Goal: Task Accomplishment & Management: Use online tool/utility

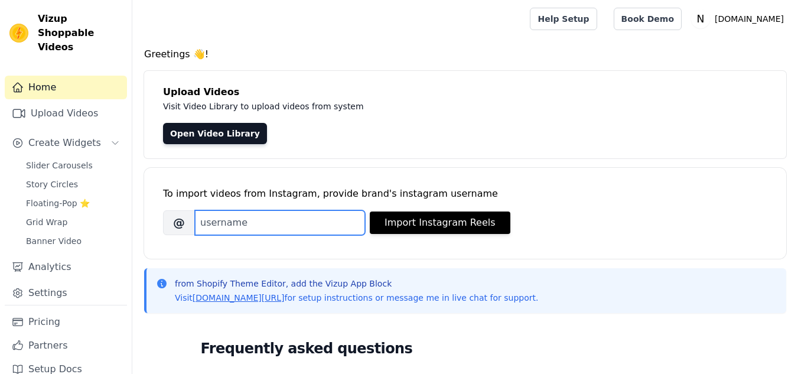
click at [279, 220] on input "Brand's Instagram Username" at bounding box center [280, 222] width 170 height 25
paste input "naturemart_online?"
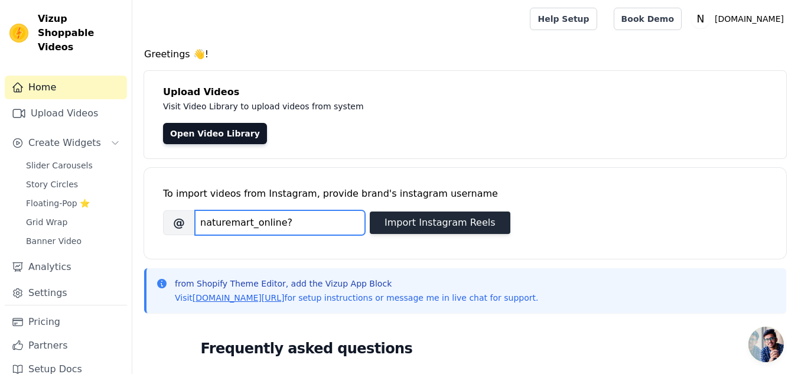
type input "naturemart_online?"
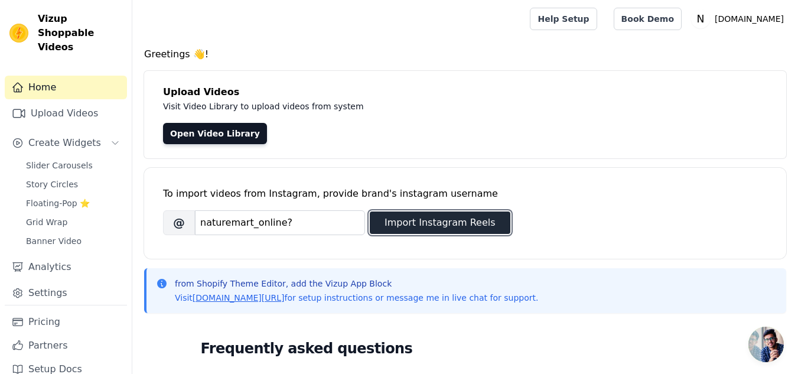
click at [403, 220] on button "Import Instagram Reels" at bounding box center [440, 222] width 141 height 22
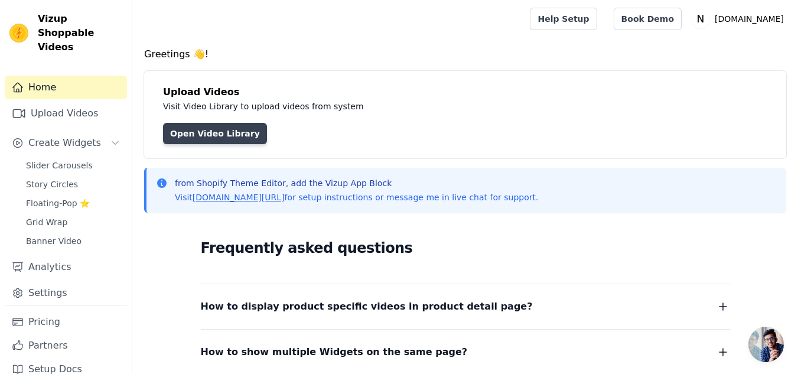
click at [217, 129] on link "Open Video Library" at bounding box center [215, 133] width 104 height 21
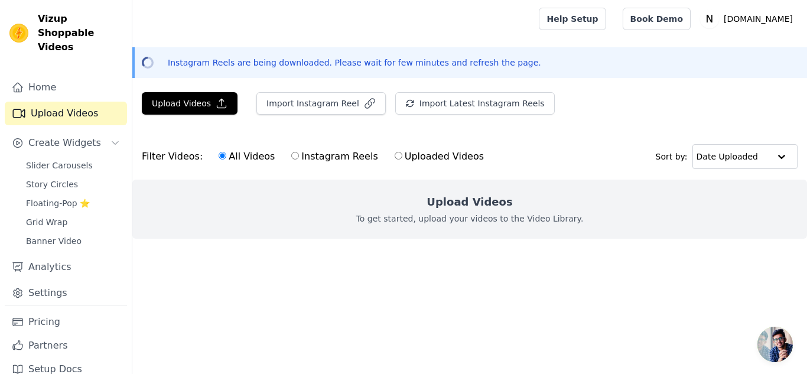
scroll to position [2, 0]
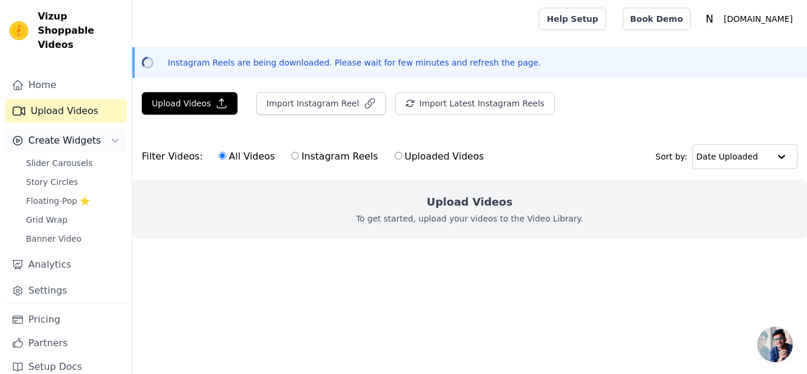
click at [79, 133] on span "Create Widgets" at bounding box center [64, 140] width 73 height 14
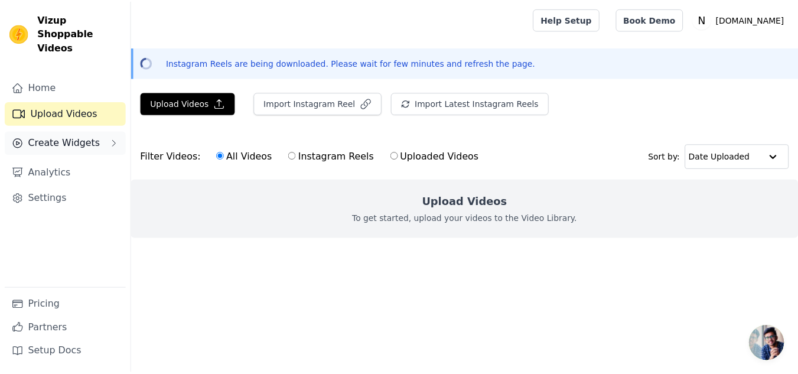
scroll to position [0, 0]
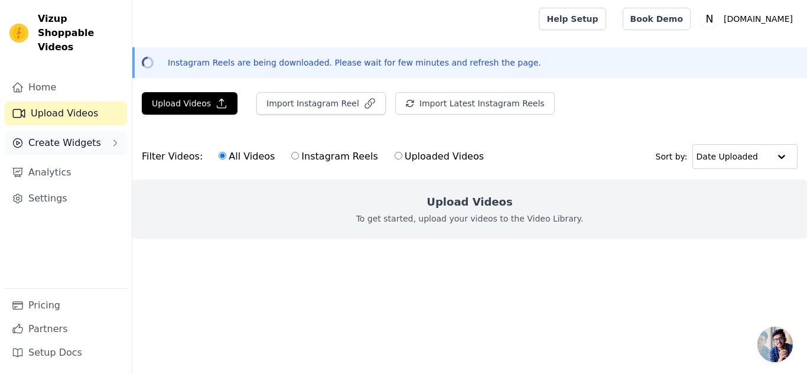
click at [79, 136] on span "Create Widgets" at bounding box center [64, 143] width 73 height 14
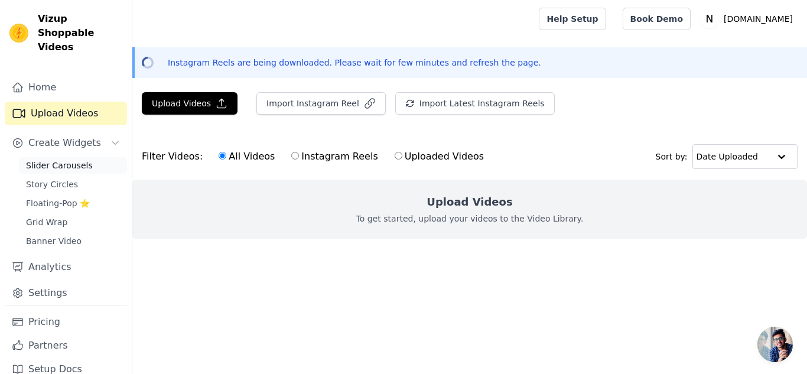
click at [76, 159] on span "Slider Carousels" at bounding box center [59, 165] width 67 height 12
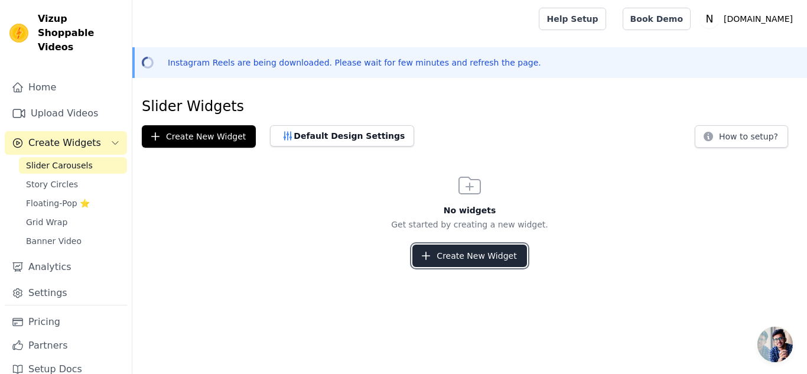
click at [452, 258] on button "Create New Widget" at bounding box center [469, 255] width 114 height 22
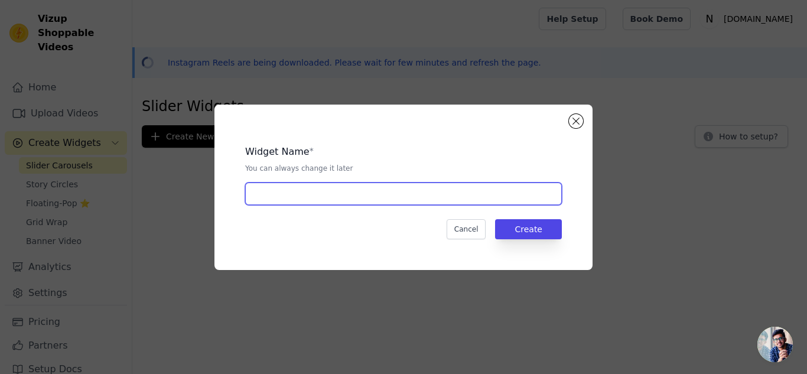
click at [391, 190] on input "text" at bounding box center [403, 193] width 317 height 22
type input "New"
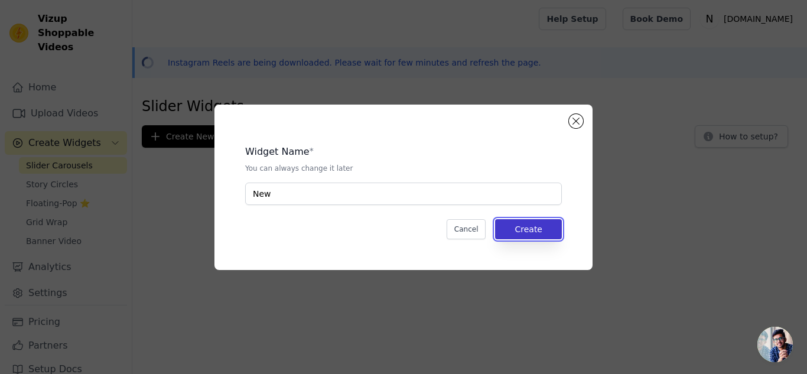
drag, startPoint x: 530, startPoint y: 230, endPoint x: 510, endPoint y: 221, distance: 21.7
click at [529, 230] on button "Create" at bounding box center [528, 229] width 67 height 20
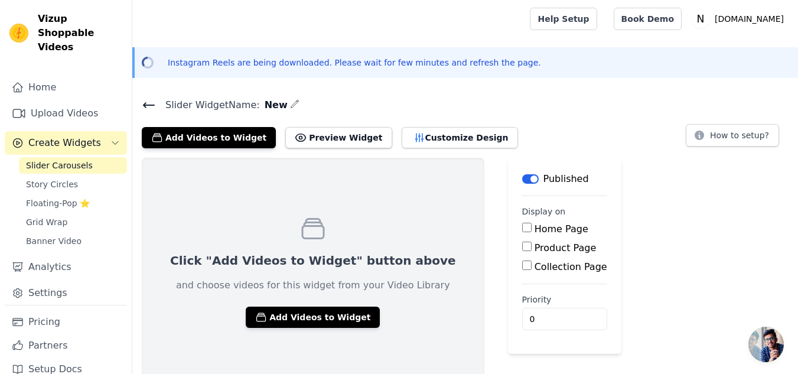
click at [522, 246] on input "Product Page" at bounding box center [526, 246] width 9 height 9
checkbox input "true"
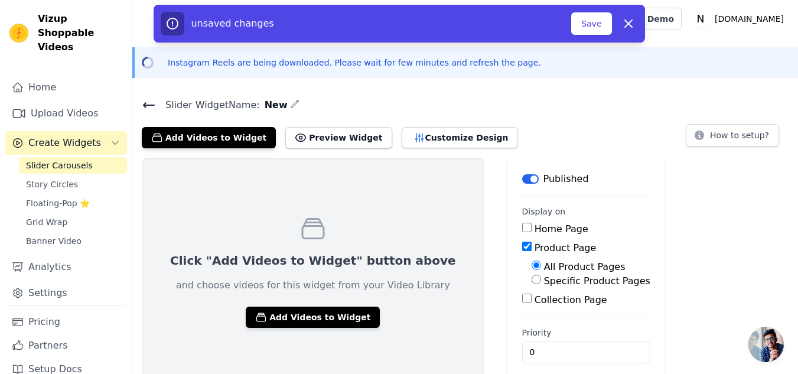
click at [693, 260] on div "Click "Add Videos to Widget" button above and choose videos for this widget fro…" at bounding box center [465, 272] width 666 height 229
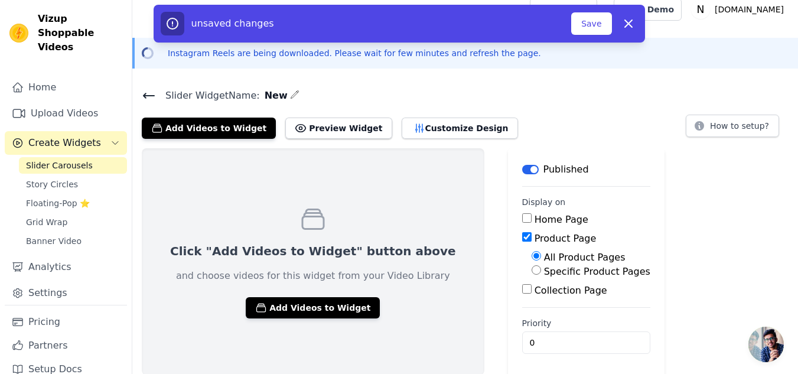
scroll to position [12, 0]
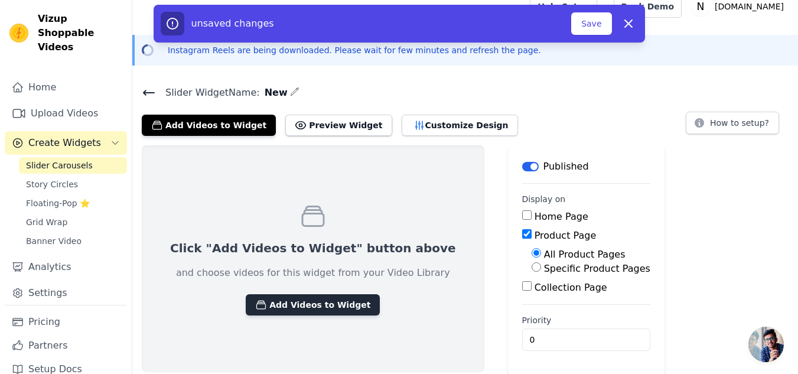
click at [286, 300] on button "Add Videos to Widget" at bounding box center [313, 304] width 134 height 21
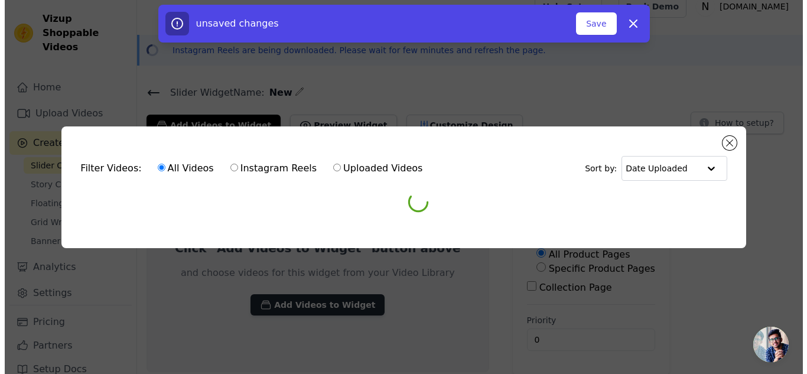
scroll to position [0, 0]
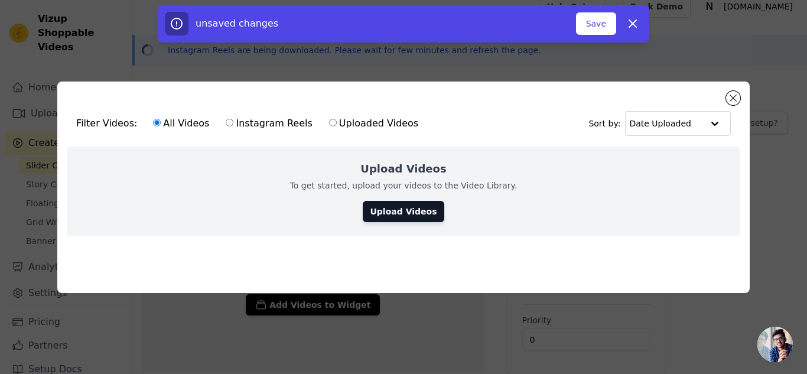
click at [239, 122] on label "Instagram Reels" at bounding box center [268, 123] width 87 height 15
click at [233, 122] on input "Instagram Reels" at bounding box center [230, 123] width 8 height 8
radio input "true"
click at [415, 208] on link "Upload Videos" at bounding box center [403, 211] width 81 height 21
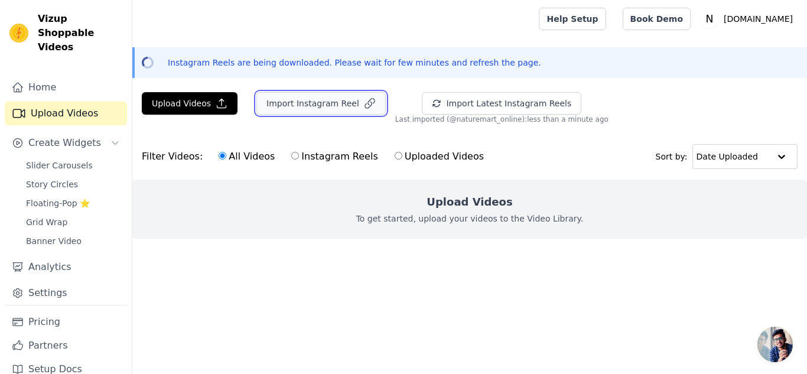
click at [297, 107] on button "Import Instagram Reel" at bounding box center [320, 103] width 129 height 22
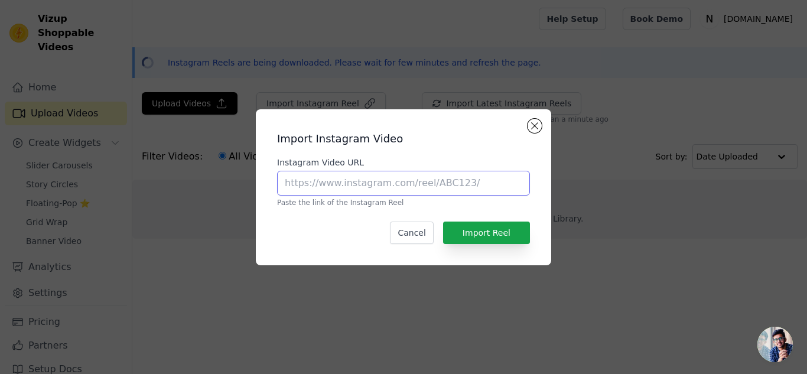
click at [351, 181] on input "Instagram Video URL" at bounding box center [403, 183] width 253 height 25
click at [530, 125] on button "Close modal" at bounding box center [534, 126] width 14 height 14
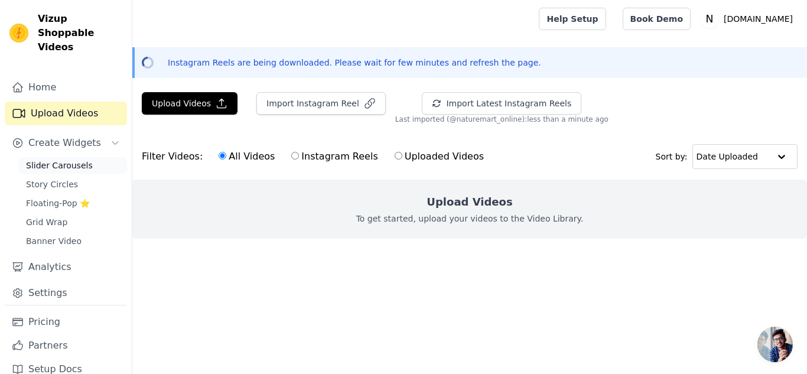
click at [61, 157] on link "Slider Carousels" at bounding box center [73, 165] width 108 height 17
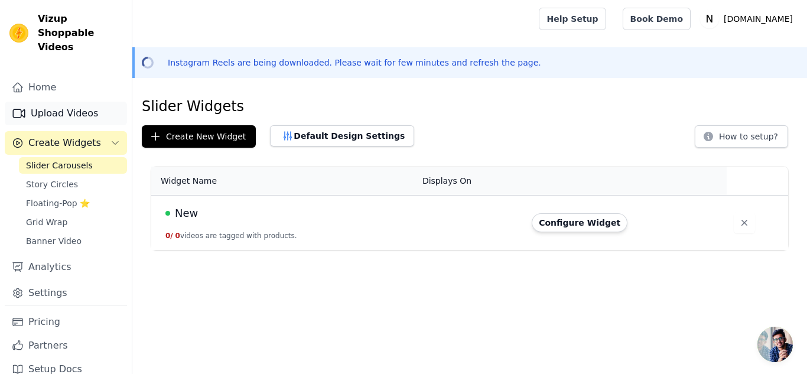
click at [69, 103] on link "Upload Videos" at bounding box center [66, 114] width 122 height 24
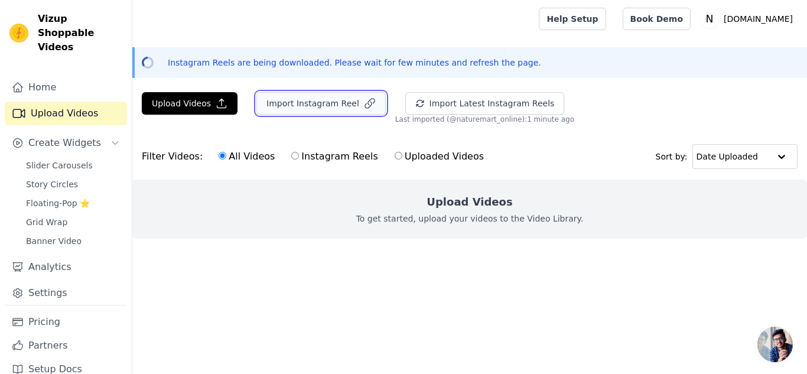
click at [281, 104] on button "Import Instagram Reel" at bounding box center [320, 103] width 129 height 22
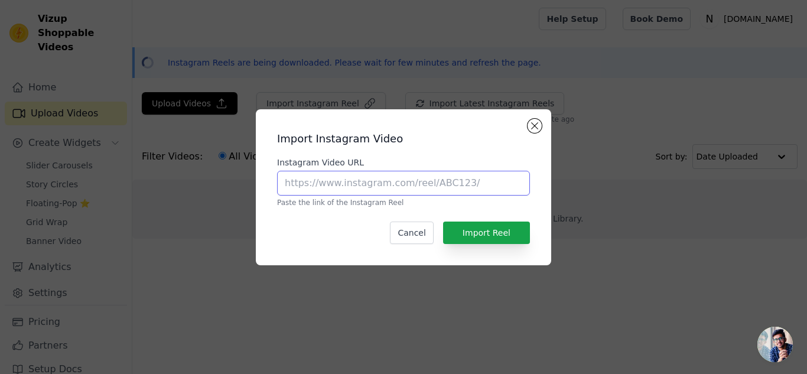
click at [477, 179] on input "Instagram Video URL" at bounding box center [403, 183] width 253 height 25
click at [531, 128] on button "Close modal" at bounding box center [534, 126] width 14 height 14
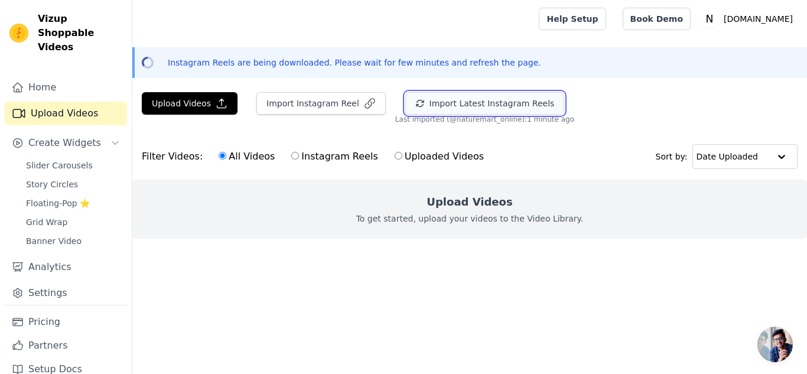
click at [469, 107] on button "Import Latest Instagram Reels" at bounding box center [484, 103] width 159 height 22
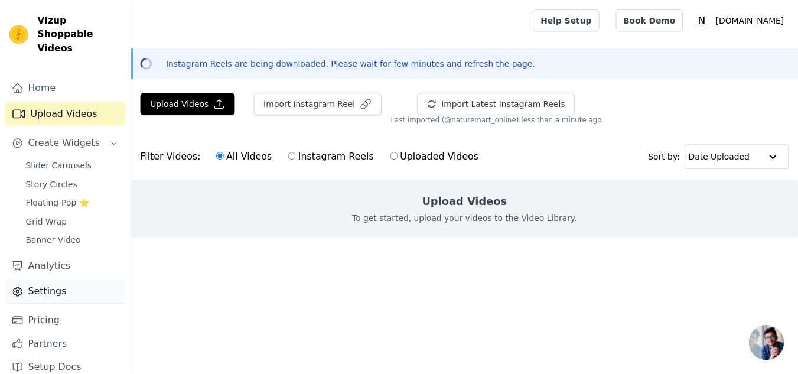
scroll to position [2, 0]
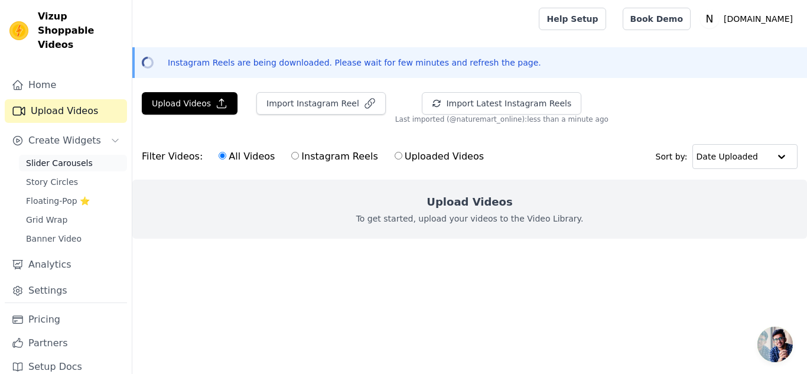
click at [87, 155] on link "Slider Carousels" at bounding box center [73, 163] width 108 height 17
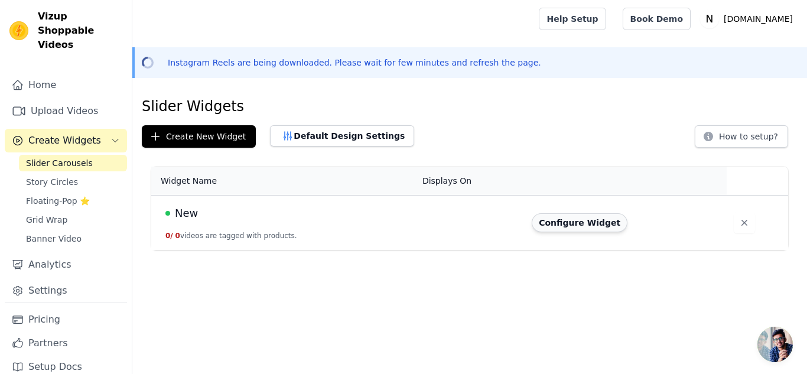
click at [547, 221] on button "Configure Widget" at bounding box center [579, 222] width 96 height 19
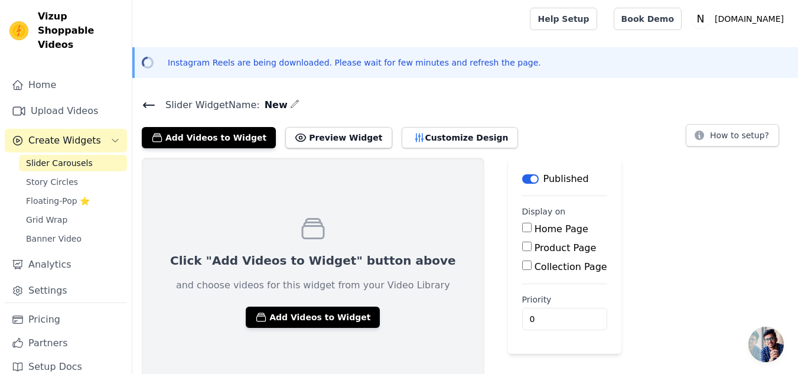
click at [522, 247] on input "Product Page" at bounding box center [526, 246] width 9 height 9
checkbox input "true"
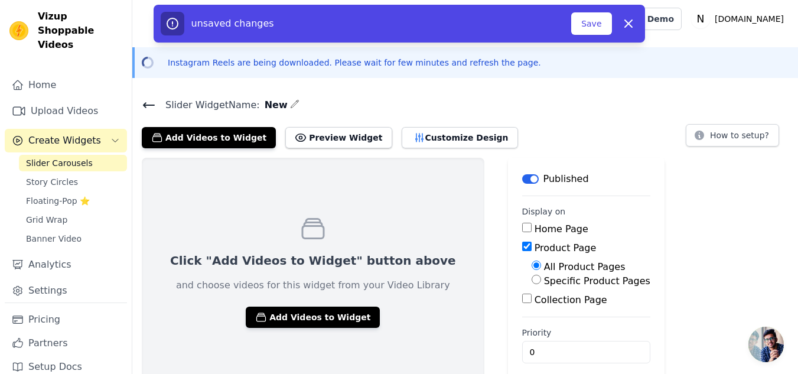
scroll to position [12, 0]
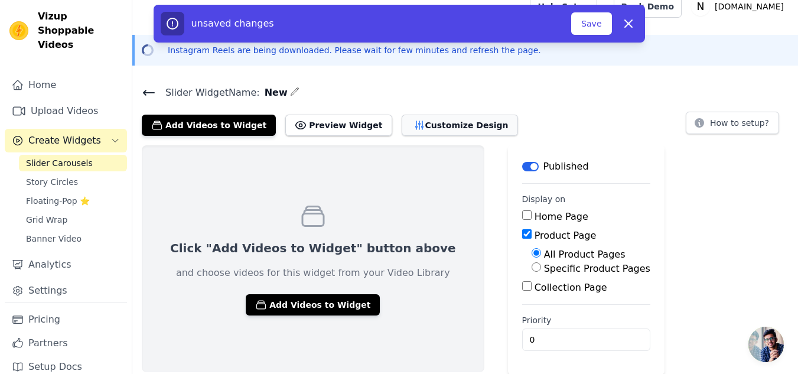
click at [423, 126] on button "Customize Design" at bounding box center [460, 125] width 116 height 21
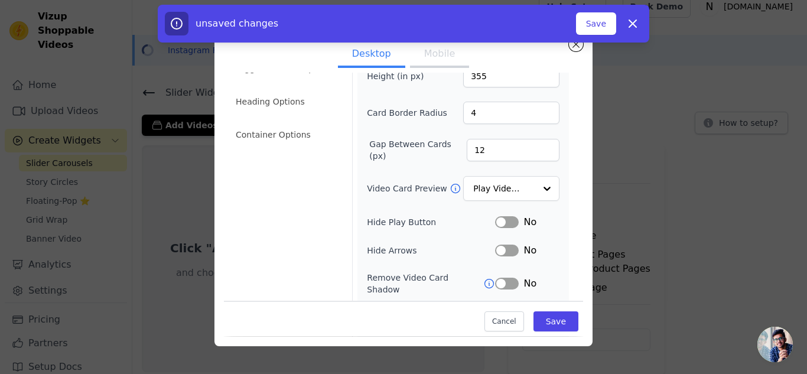
scroll to position [0, 0]
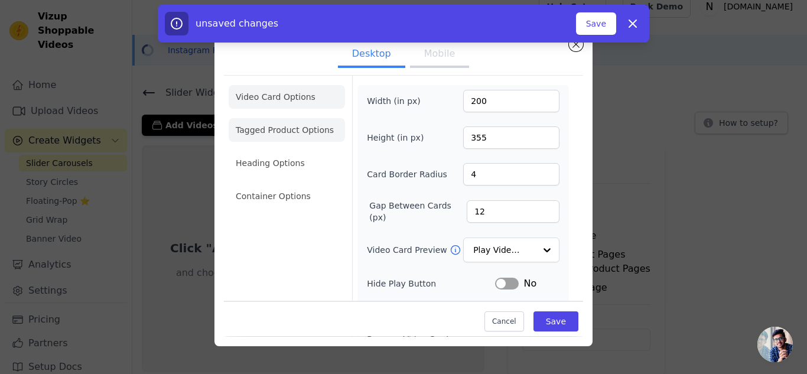
click at [287, 137] on li "Tagged Product Options" at bounding box center [287, 130] width 116 height 24
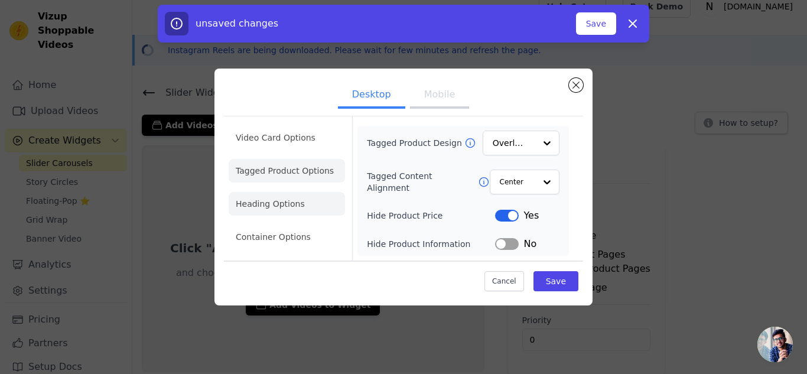
click at [280, 208] on li "Heading Options" at bounding box center [287, 204] width 116 height 24
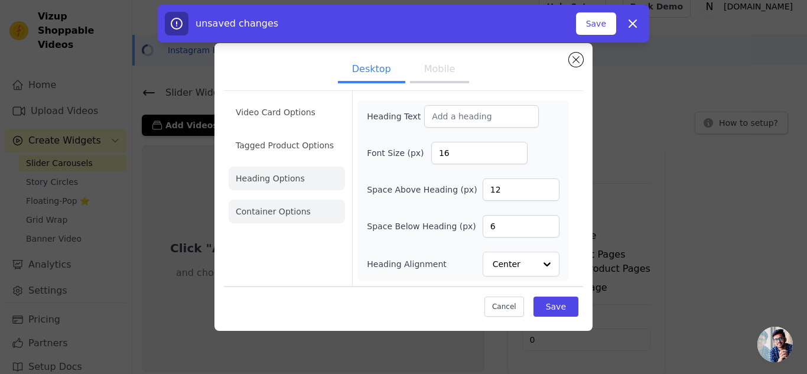
click at [282, 214] on li "Container Options" at bounding box center [287, 212] width 116 height 24
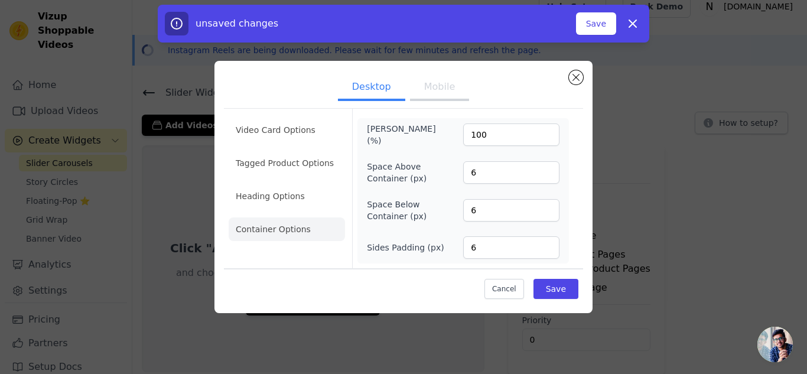
click at [436, 81] on button "Mobile" at bounding box center [439, 88] width 59 height 26
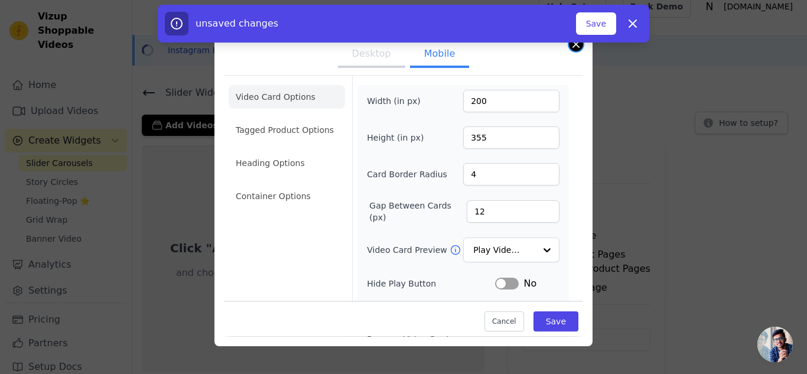
click at [576, 48] on button "Close modal" at bounding box center [576, 44] width 14 height 14
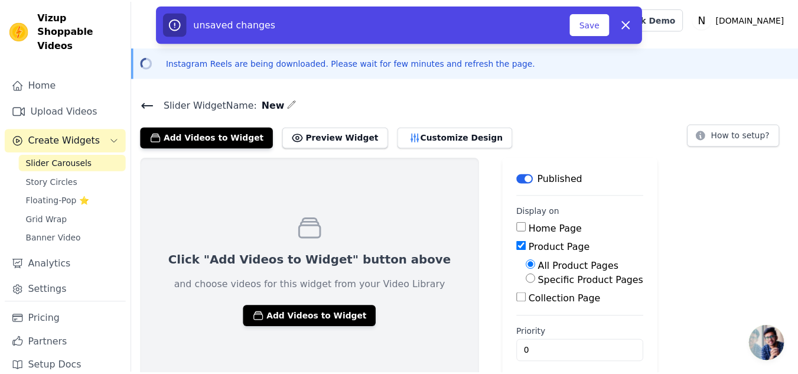
scroll to position [12, 0]
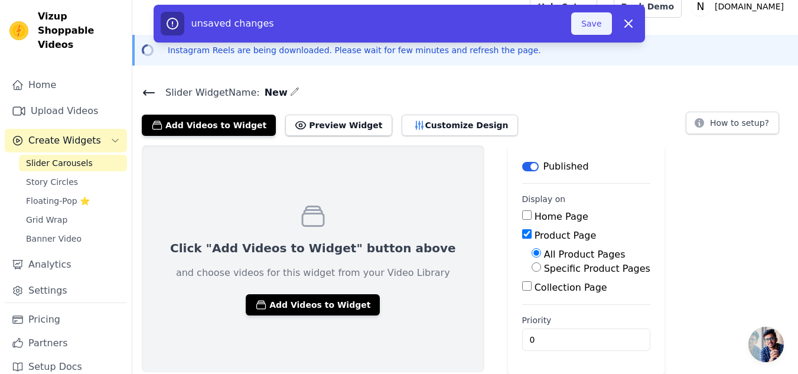
click at [601, 18] on button "Save" at bounding box center [591, 23] width 40 height 22
click at [601, 25] on button "Save" at bounding box center [591, 23] width 40 height 22
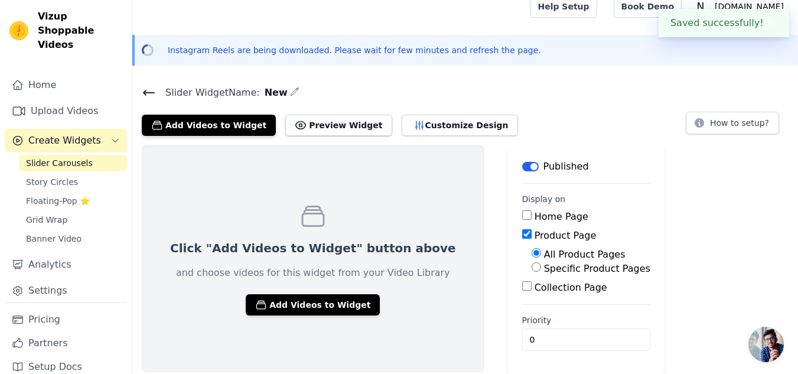
click at [624, 28] on div "Open sidebar Help Setup Book Demo Open user menu N Naturemart.online Settings H…" at bounding box center [399, 181] width 798 height 387
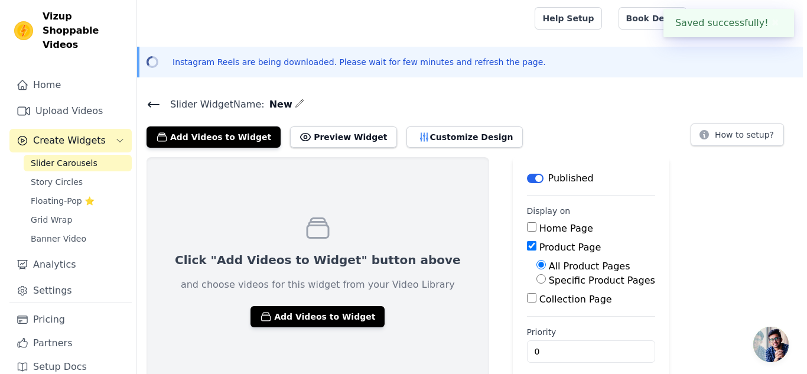
scroll to position [0, 0]
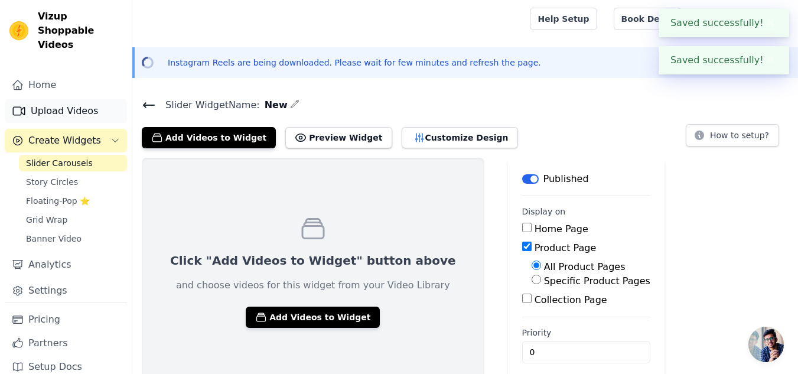
click at [67, 100] on link "Upload Videos" at bounding box center [66, 111] width 122 height 24
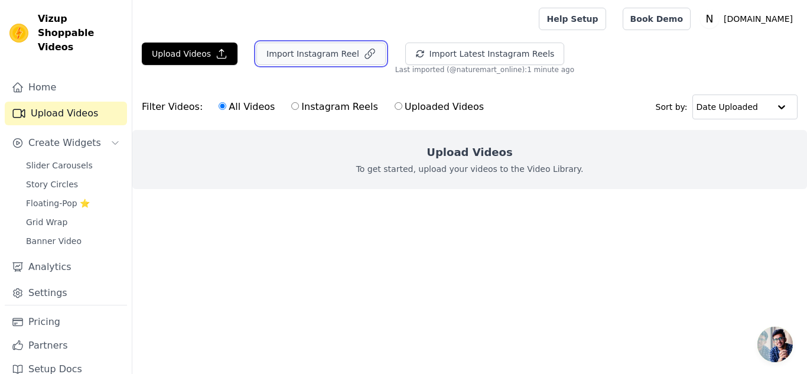
click at [302, 63] on button "Import Instagram Reel" at bounding box center [320, 54] width 129 height 22
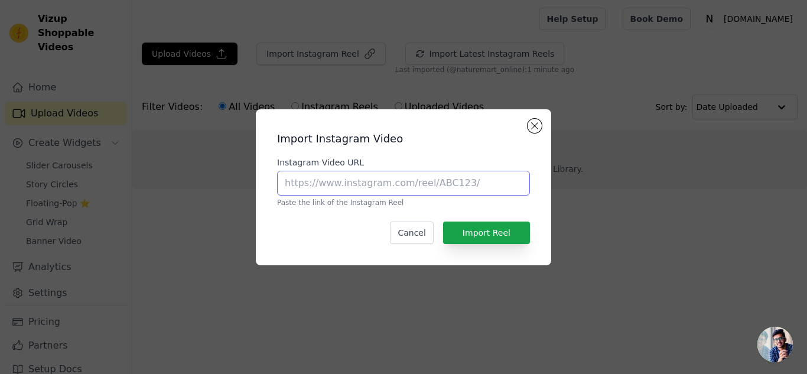
click at [351, 174] on input "Instagram Video URL" at bounding box center [403, 183] width 253 height 25
paste input "https://www.instagram.com/reel/DO-djqTk0ki/"
type input "https://www.instagram.com/reel/DO-djqTk0ki/"
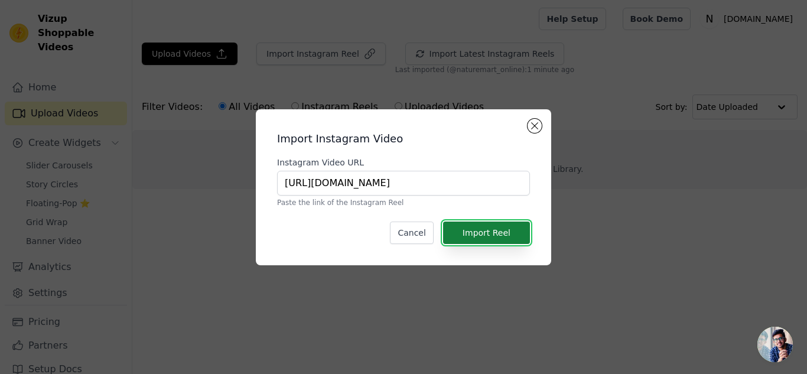
click at [471, 234] on button "Import Reel" at bounding box center [486, 232] width 87 height 22
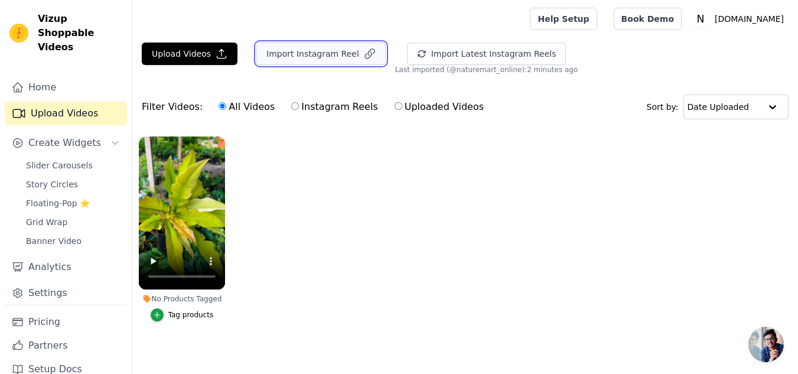
click at [318, 47] on button "Import Instagram Reel" at bounding box center [320, 54] width 129 height 22
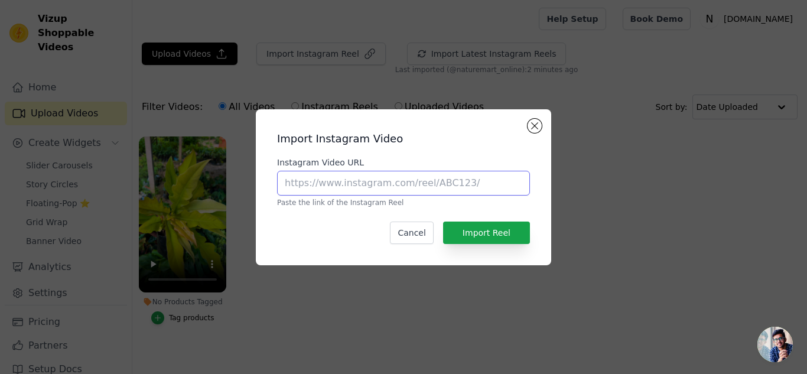
click at [319, 185] on input "Instagram Video URL" at bounding box center [403, 183] width 253 height 25
paste input "[URL][DOMAIN_NAME]"
type input "[URL][DOMAIN_NAME]"
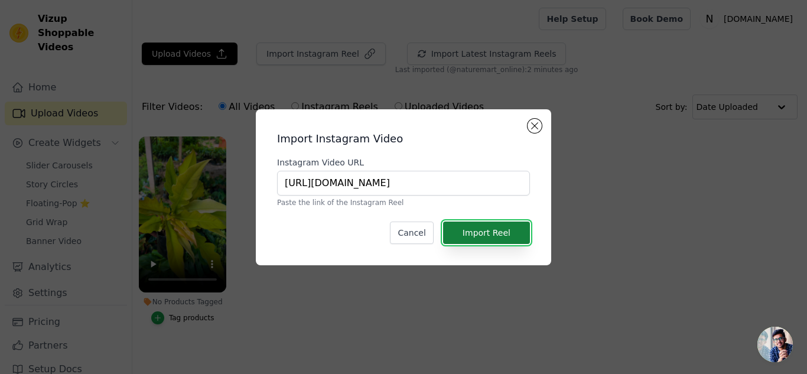
click at [490, 228] on button "Import Reel" at bounding box center [486, 232] width 87 height 22
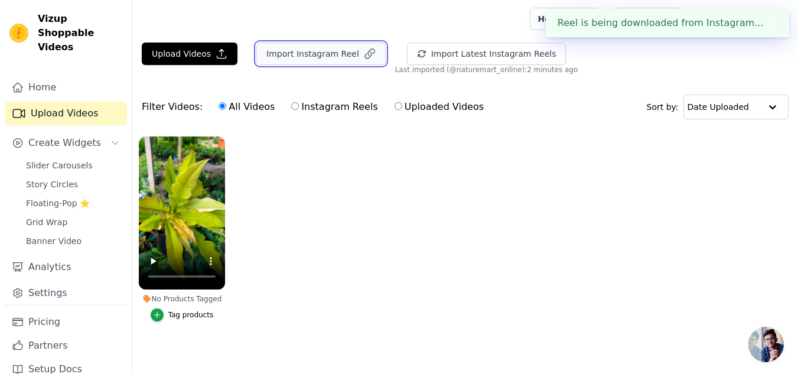
click at [286, 61] on button "Import Instagram Reel" at bounding box center [320, 54] width 129 height 22
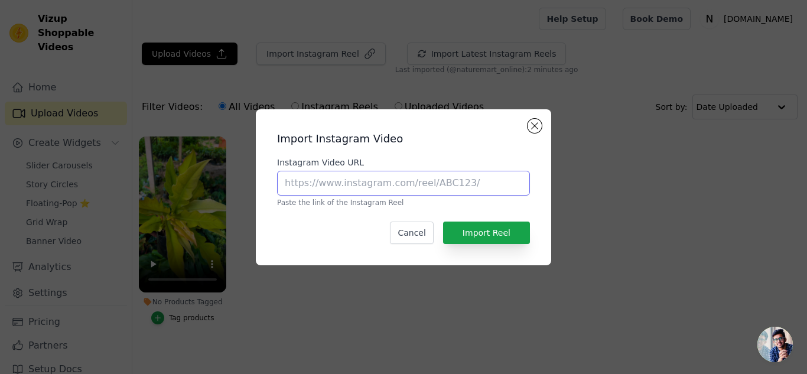
click at [351, 187] on input "Instagram Video URL" at bounding box center [403, 183] width 253 height 25
paste input "[URL][DOMAIN_NAME]"
type input "[URL][DOMAIN_NAME]"
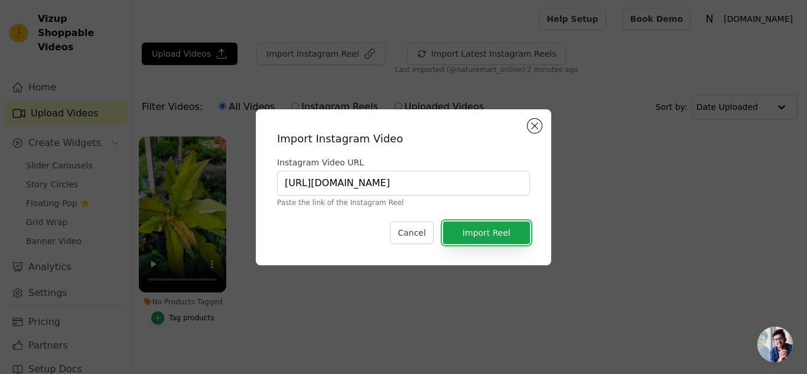
drag, startPoint x: 499, startPoint y: 236, endPoint x: 500, endPoint y: 204, distance: 31.3
click at [500, 236] on button "Import Reel" at bounding box center [486, 232] width 87 height 22
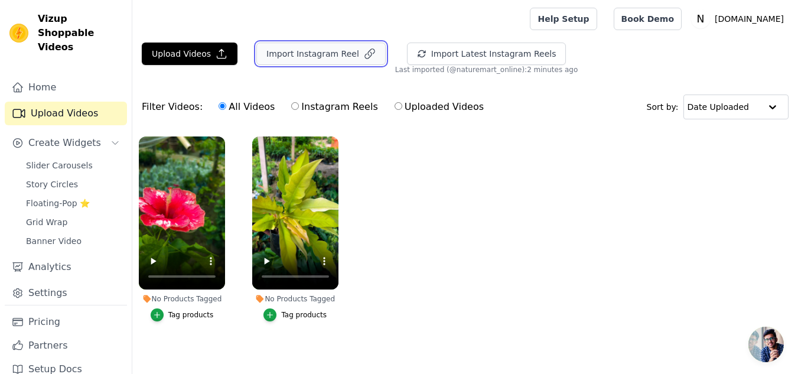
click at [327, 52] on button "Import Instagram Reel" at bounding box center [320, 54] width 129 height 22
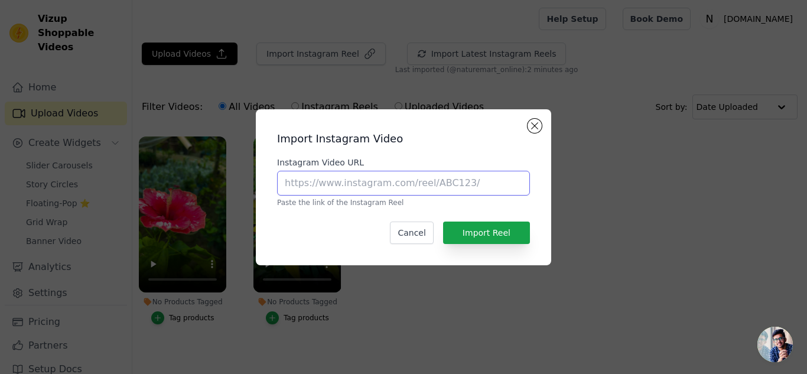
click at [415, 191] on input "Instagram Video URL" at bounding box center [403, 183] width 253 height 25
paste input "[URL][DOMAIN_NAME]"
type input "[URL][DOMAIN_NAME]"
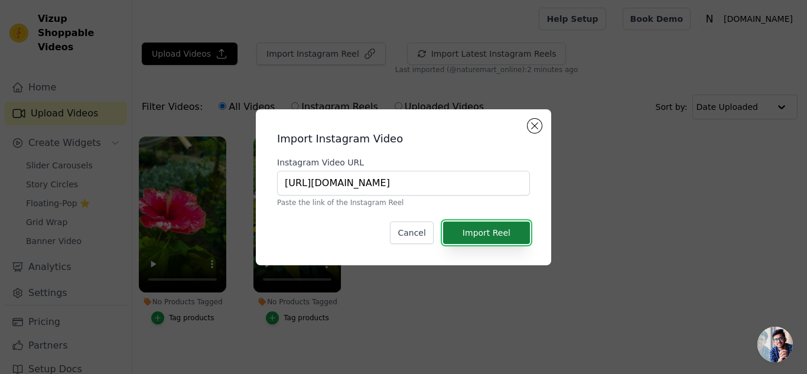
click at [495, 231] on button "Import Reel" at bounding box center [486, 232] width 87 height 22
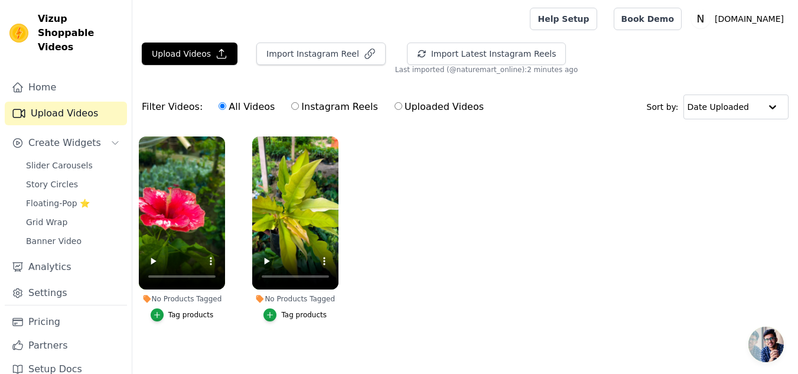
click at [320, 33] on div at bounding box center [329, 19] width 374 height 38
click at [319, 45] on button "Import Instagram Reel" at bounding box center [320, 54] width 129 height 22
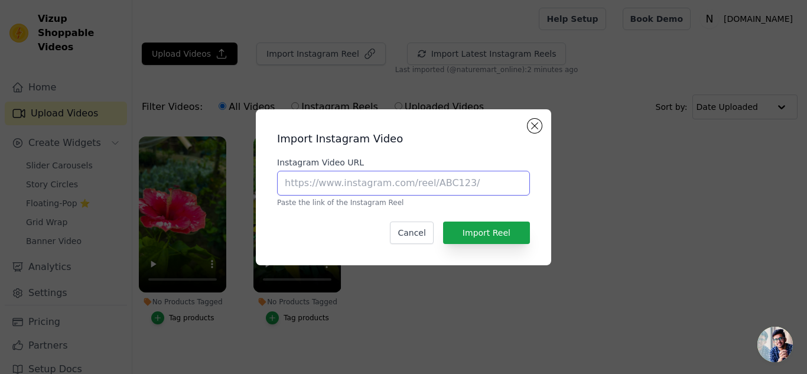
click at [330, 184] on input "Instagram Video URL" at bounding box center [403, 183] width 253 height 25
paste input "[URL][DOMAIN_NAME]"
type input "[URL][DOMAIN_NAME]"
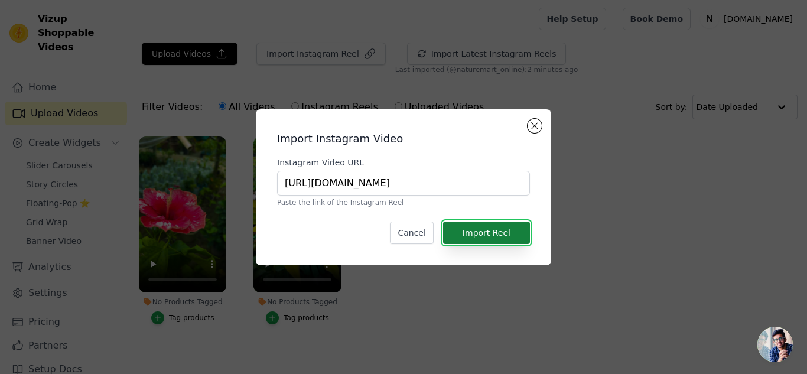
click at [497, 231] on button "Import Reel" at bounding box center [486, 232] width 87 height 22
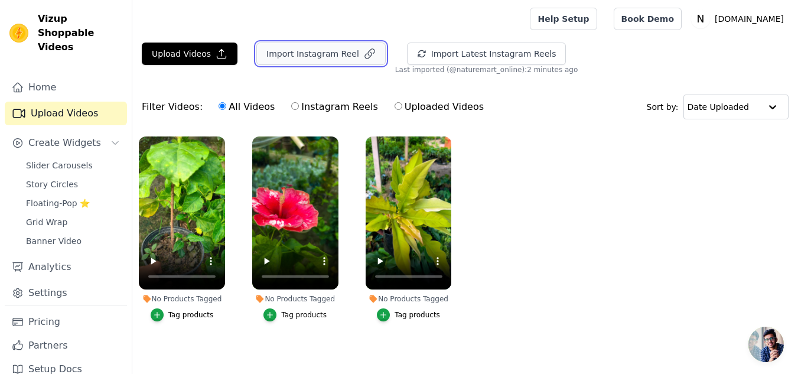
click at [326, 53] on button "Import Instagram Reel" at bounding box center [320, 54] width 129 height 22
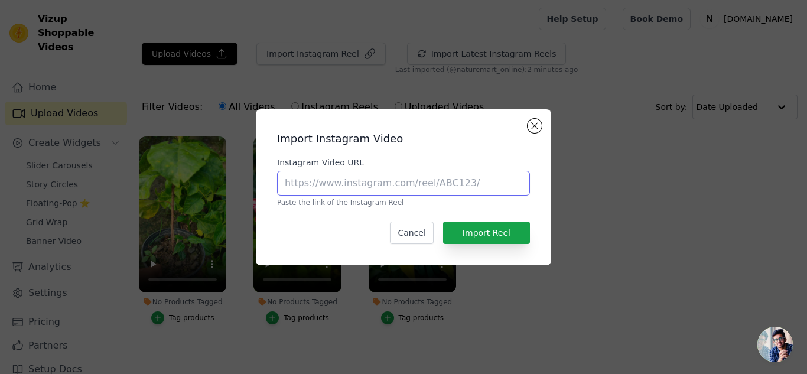
click at [319, 177] on input "Instagram Video URL" at bounding box center [403, 183] width 253 height 25
paste input "[URL][DOMAIN_NAME]"
type input "[URL][DOMAIN_NAME]"
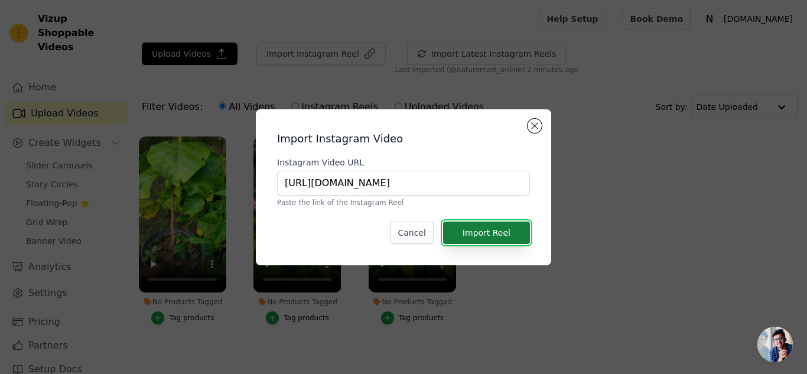
click at [476, 223] on button "Import Reel" at bounding box center [486, 232] width 87 height 22
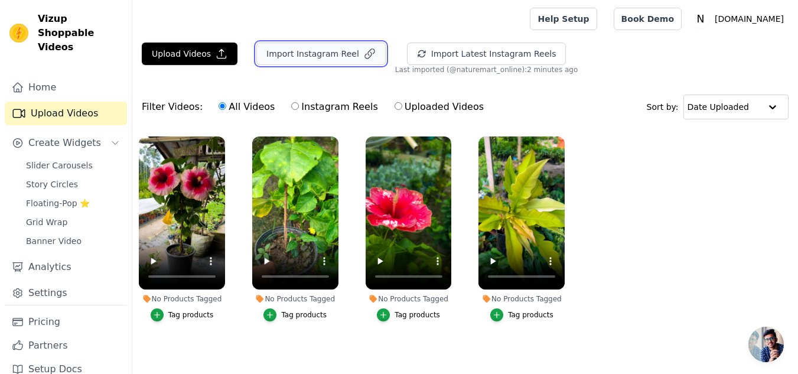
click at [288, 54] on button "Import Instagram Reel" at bounding box center [320, 54] width 129 height 22
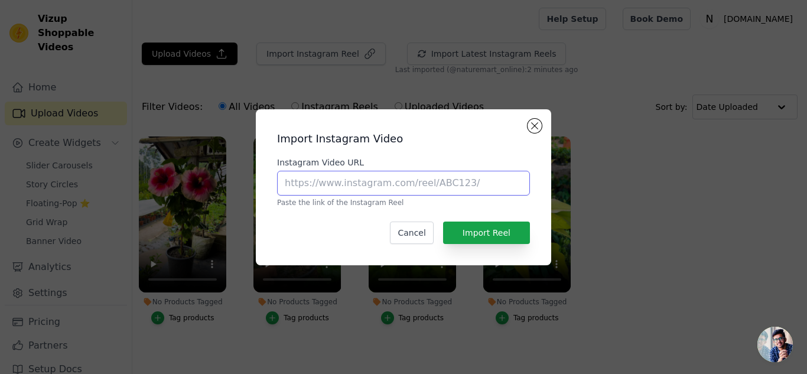
paste input "[URL][DOMAIN_NAME]"
click at [295, 182] on input "[URL][DOMAIN_NAME]" at bounding box center [403, 183] width 253 height 25
type input "[URL][DOMAIN_NAME]"
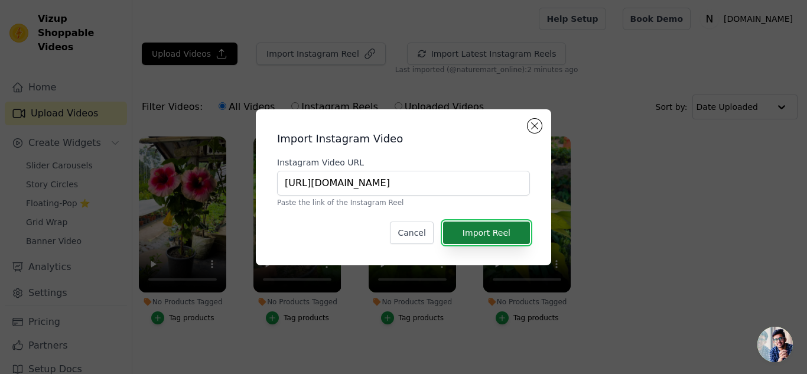
click at [519, 230] on button "Import Reel" at bounding box center [486, 232] width 87 height 22
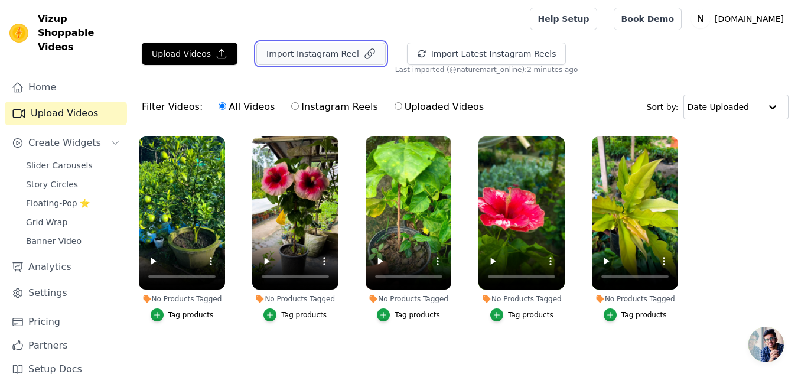
click at [314, 57] on button "Import Instagram Reel" at bounding box center [320, 54] width 129 height 22
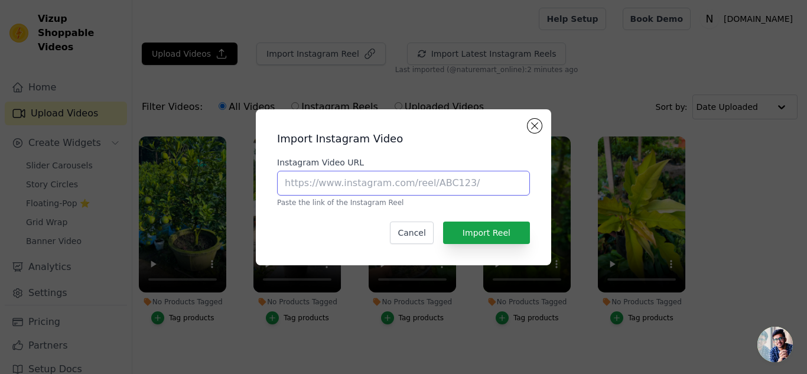
click at [323, 193] on input "Instagram Video URL" at bounding box center [403, 183] width 253 height 25
paste input "[URL][DOMAIN_NAME]"
type input "[URL][DOMAIN_NAME]"
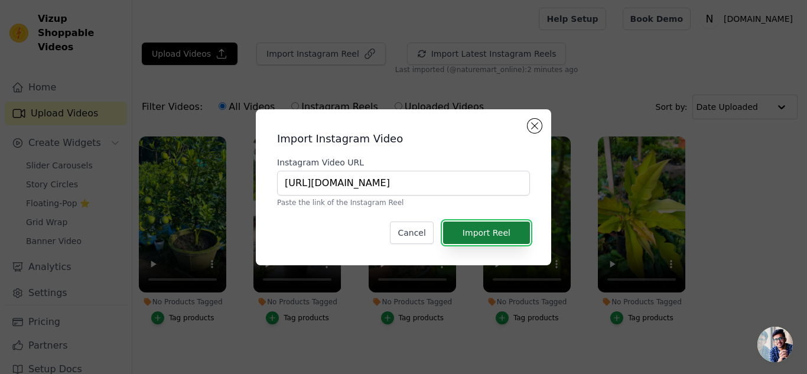
click at [480, 230] on button "Import Reel" at bounding box center [486, 232] width 87 height 22
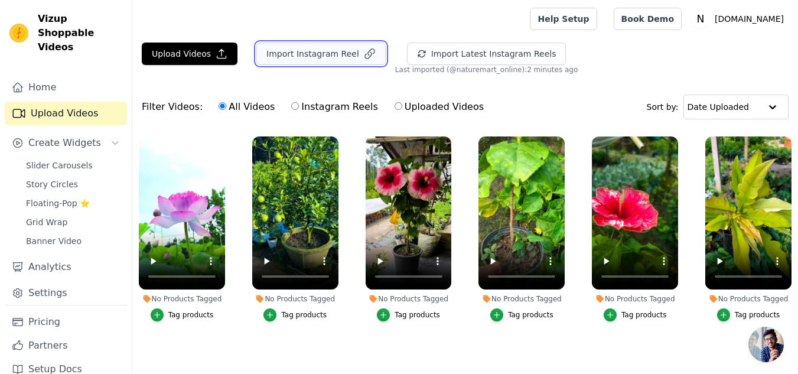
click at [340, 57] on button "Import Instagram Reel" at bounding box center [320, 54] width 129 height 22
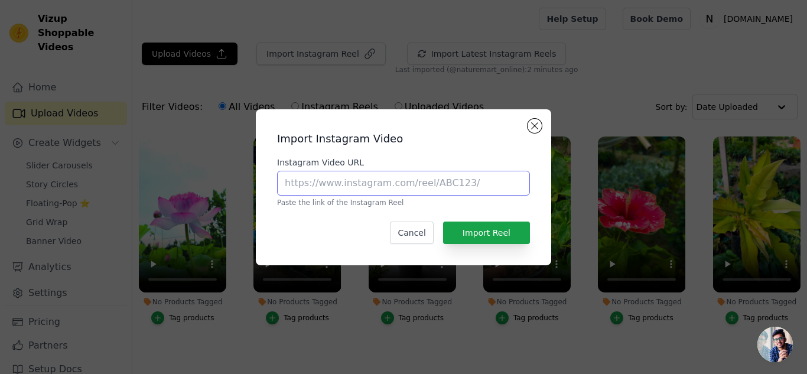
paste input "[URL][DOMAIN_NAME]"
click at [327, 191] on input "[URL][DOMAIN_NAME]" at bounding box center [403, 183] width 253 height 25
type input "[URL][DOMAIN_NAME]"
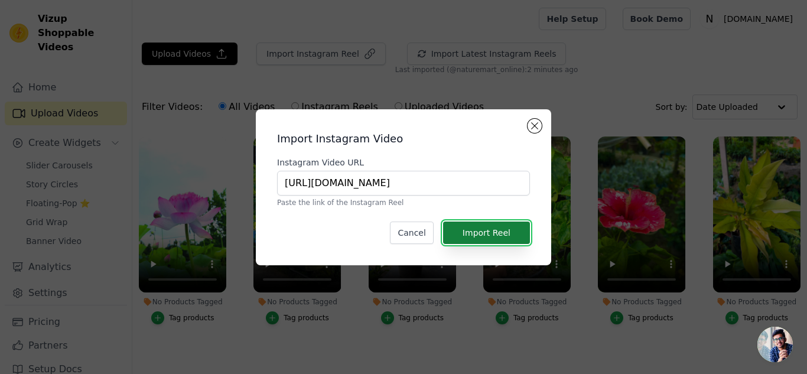
click at [485, 230] on button "Import Reel" at bounding box center [486, 232] width 87 height 22
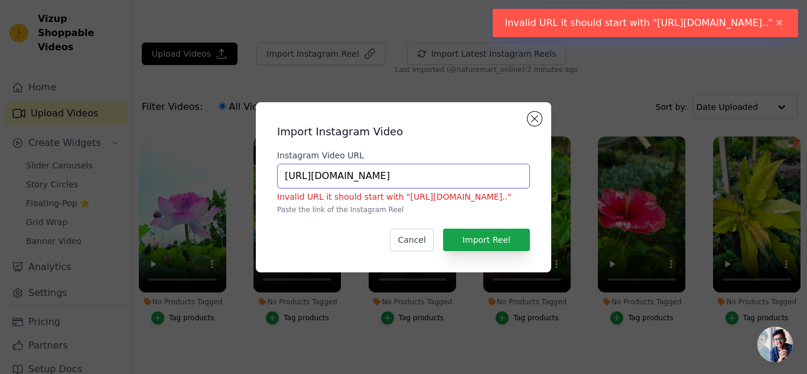
click at [469, 173] on input "[URL][DOMAIN_NAME]" at bounding box center [403, 176] width 253 height 25
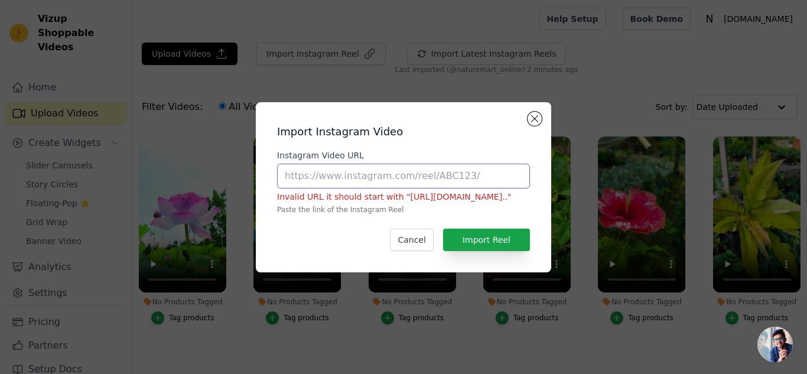
paste input "[URL][DOMAIN_NAME]"
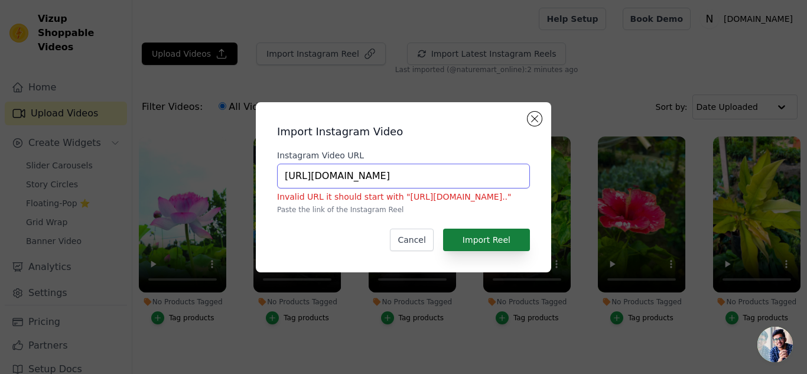
type input "[URL][DOMAIN_NAME]"
click at [483, 234] on button "Import Reel" at bounding box center [486, 240] width 87 height 22
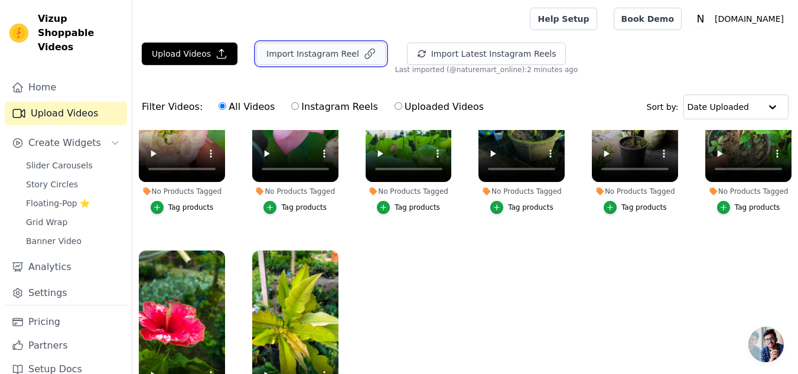
click at [319, 57] on button "Import Instagram Reel" at bounding box center [320, 54] width 129 height 22
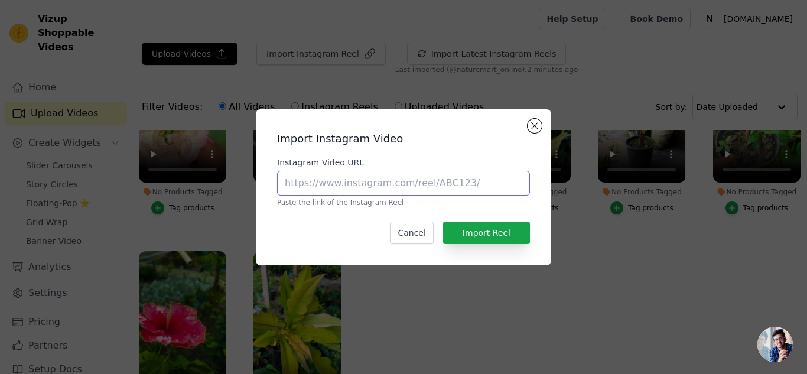
paste input "[URL][DOMAIN_NAME]"
click at [342, 184] on input "Instagram Video URL" at bounding box center [403, 183] width 253 height 25
type input "[URL][DOMAIN_NAME]"
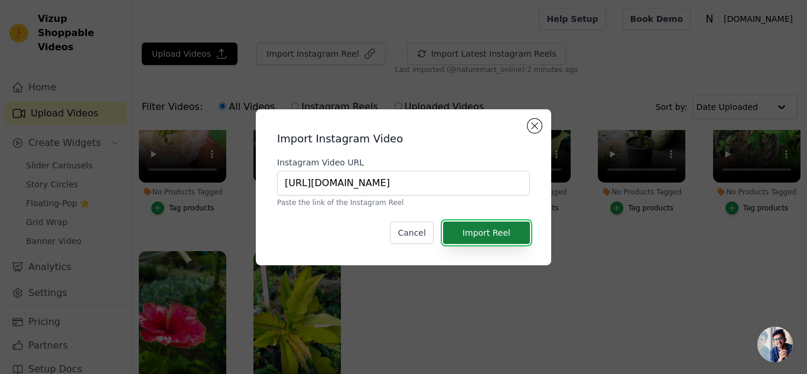
click at [493, 234] on button "Import Reel" at bounding box center [486, 232] width 87 height 22
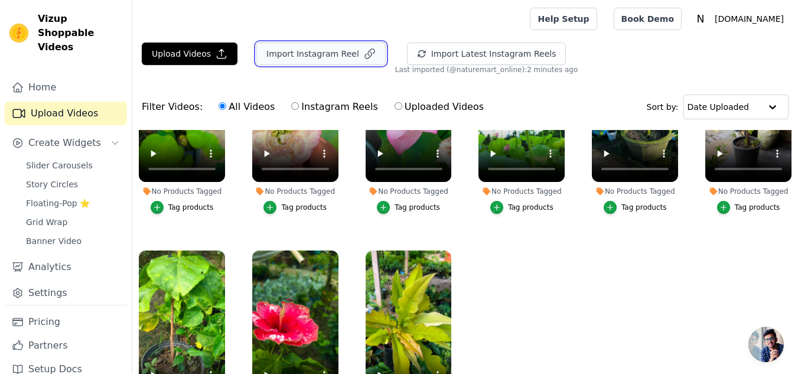
click at [321, 50] on button "Import Instagram Reel" at bounding box center [320, 54] width 129 height 22
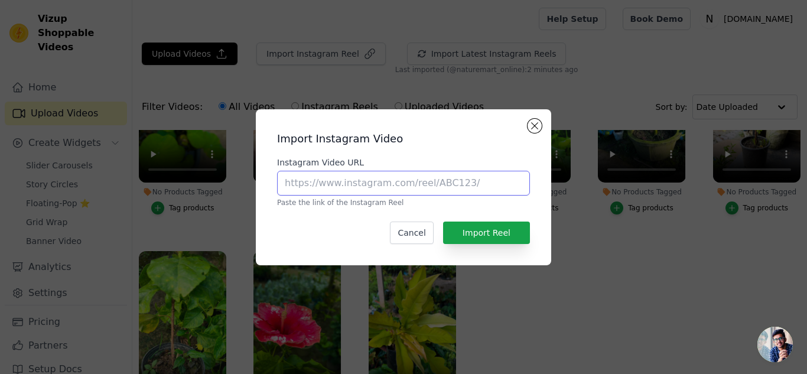
click at [315, 181] on input "Instagram Video URL" at bounding box center [403, 183] width 253 height 25
paste input "[URL][DOMAIN_NAME]"
type input "[URL][DOMAIN_NAME]"
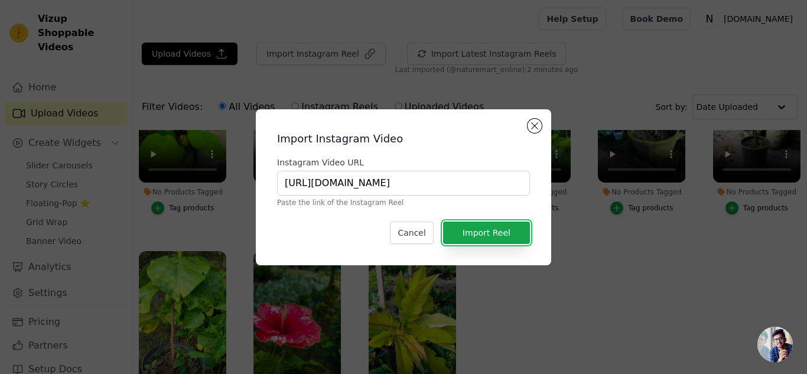
drag, startPoint x: 482, startPoint y: 237, endPoint x: 475, endPoint y: 202, distance: 35.7
click at [482, 236] on button "Import Reel" at bounding box center [486, 232] width 87 height 22
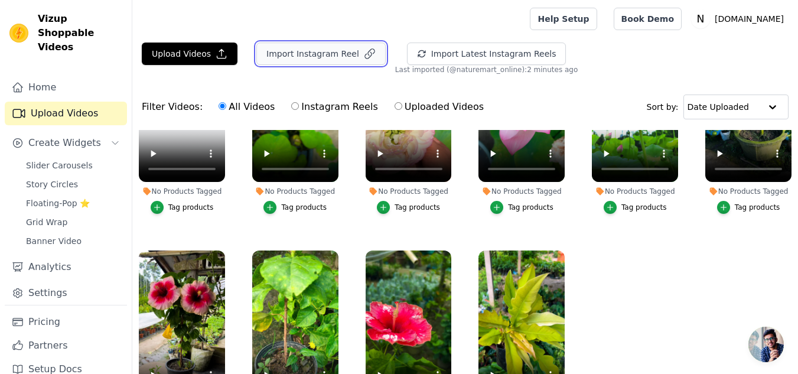
click at [322, 54] on button "Import Instagram Reel" at bounding box center [320, 54] width 129 height 22
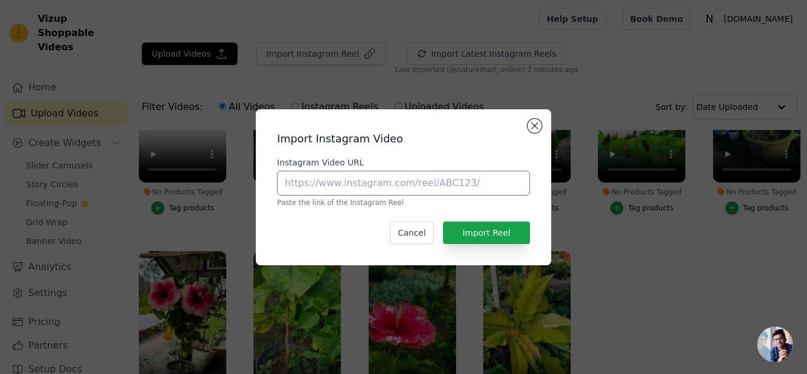
click at [326, 190] on input "Instagram Video URL" at bounding box center [403, 183] width 253 height 25
paste input "[URL][DOMAIN_NAME]"
type input "[URL][DOMAIN_NAME]"
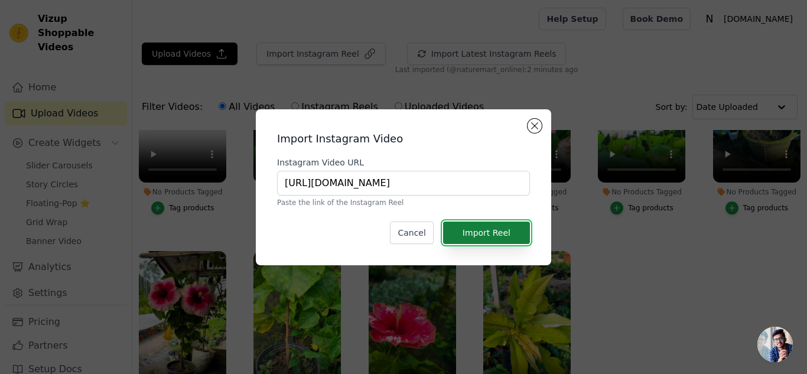
click at [471, 229] on button "Import Reel" at bounding box center [486, 232] width 87 height 22
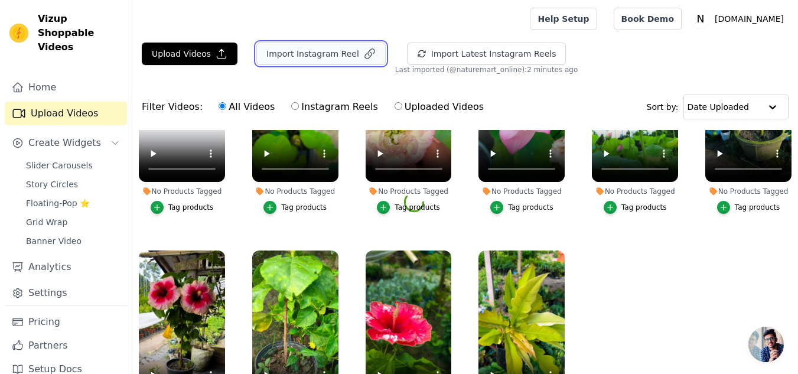
click at [328, 50] on button "Import Instagram Reel" at bounding box center [320, 54] width 129 height 22
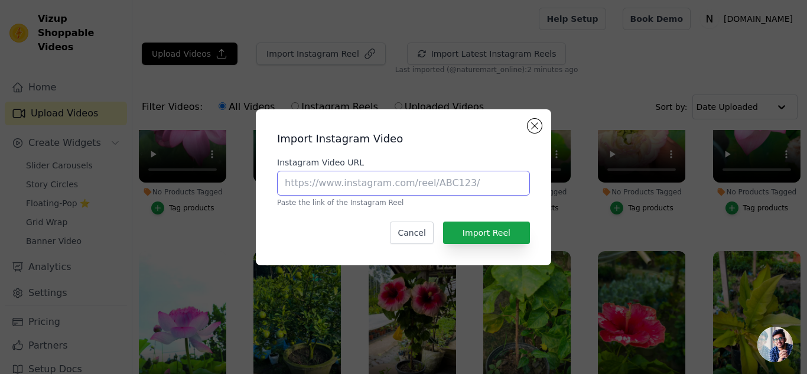
click at [289, 182] on input "Instagram Video URL" at bounding box center [403, 183] width 253 height 25
paste input "[URL][DOMAIN_NAME]"
type input "[URL][DOMAIN_NAME]"
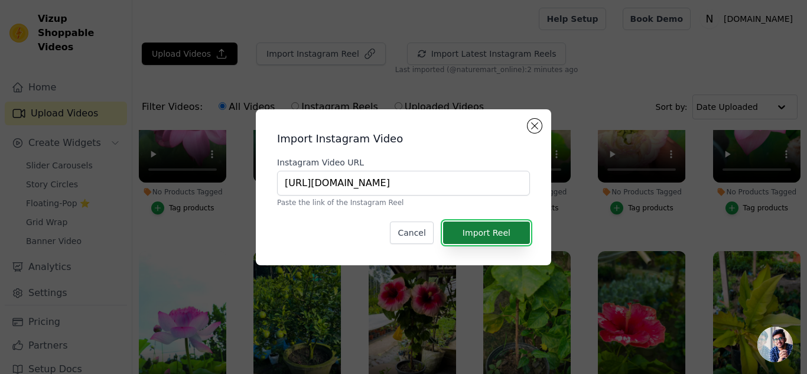
click at [495, 224] on button "Import Reel" at bounding box center [486, 232] width 87 height 22
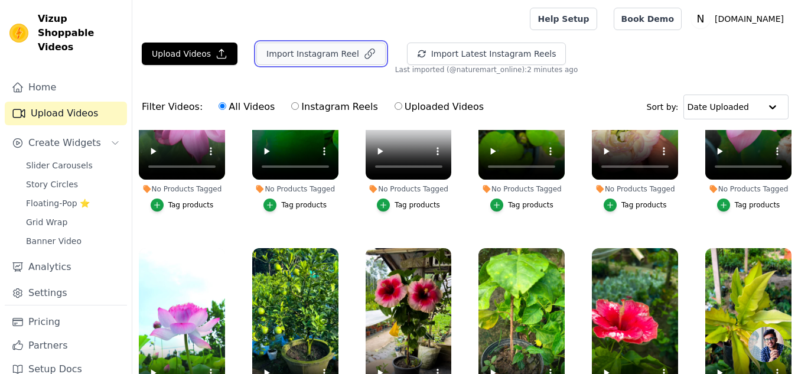
click at [316, 46] on button "Import Instagram Reel" at bounding box center [320, 54] width 129 height 22
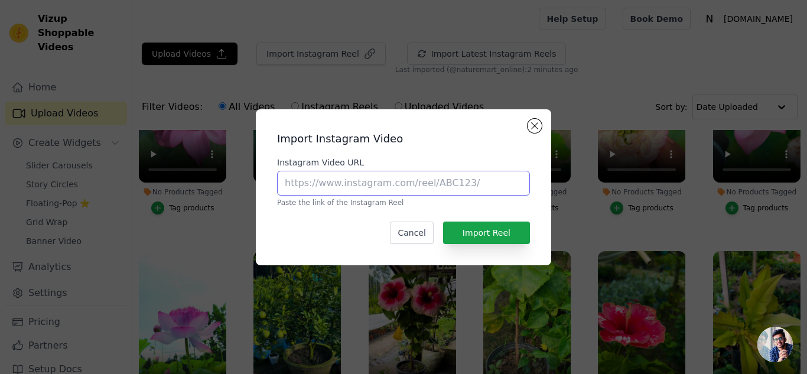
click at [332, 182] on input "Instagram Video URL" at bounding box center [403, 183] width 253 height 25
paste input "[URL][DOMAIN_NAME]"
type input "[URL][DOMAIN_NAME]"
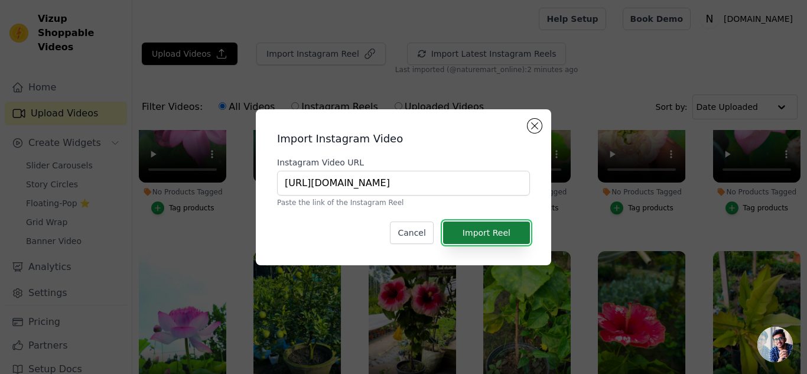
click at [482, 229] on button "Import Reel" at bounding box center [486, 232] width 87 height 22
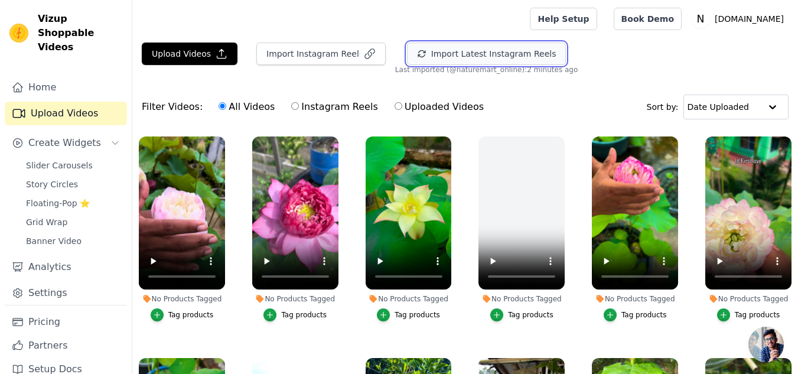
click at [476, 48] on button "Import Latest Instagram Reels" at bounding box center [486, 54] width 159 height 22
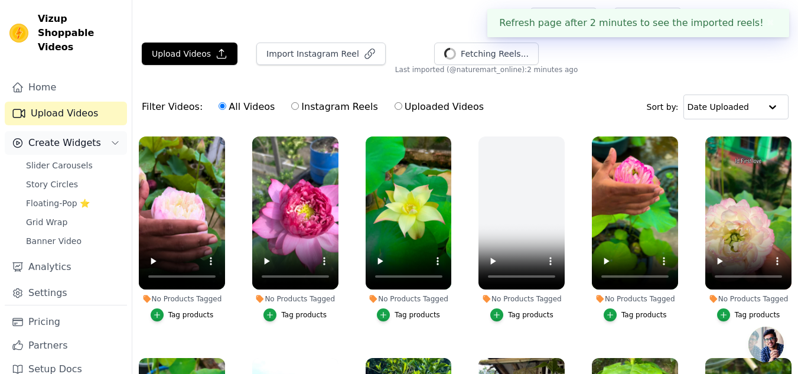
click at [67, 136] on span "Create Widgets" at bounding box center [64, 143] width 73 height 14
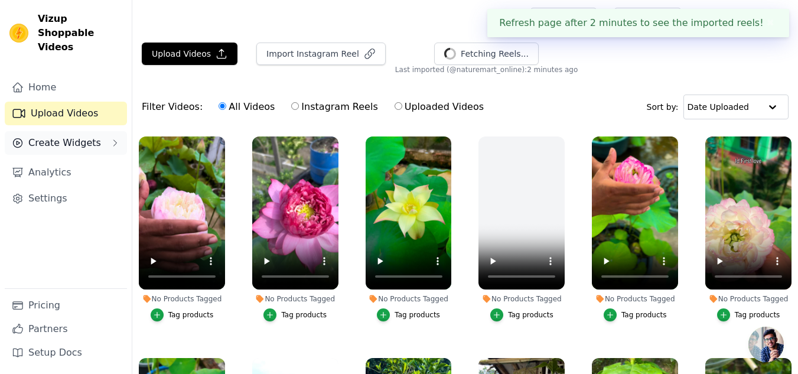
click at [57, 136] on span "Create Widgets" at bounding box center [64, 143] width 73 height 14
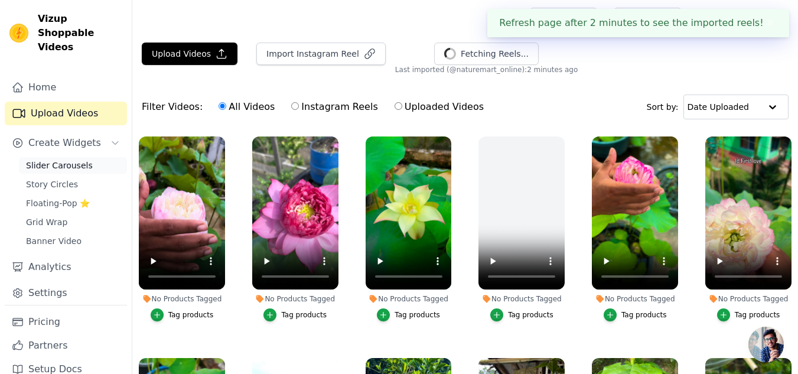
click at [70, 159] on span "Slider Carousels" at bounding box center [59, 165] width 67 height 12
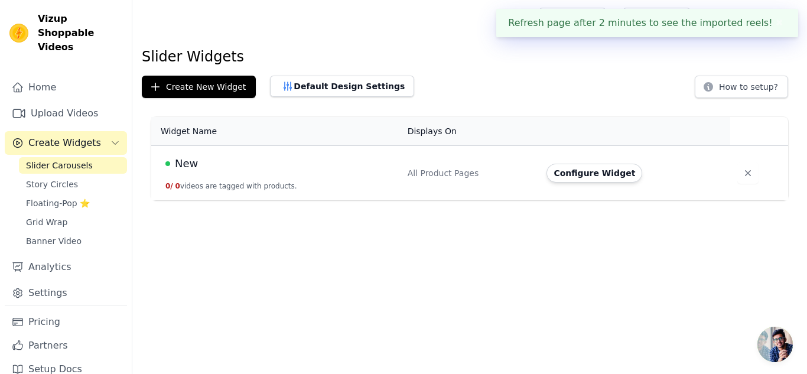
click at [187, 159] on span "New" at bounding box center [186, 163] width 23 height 17
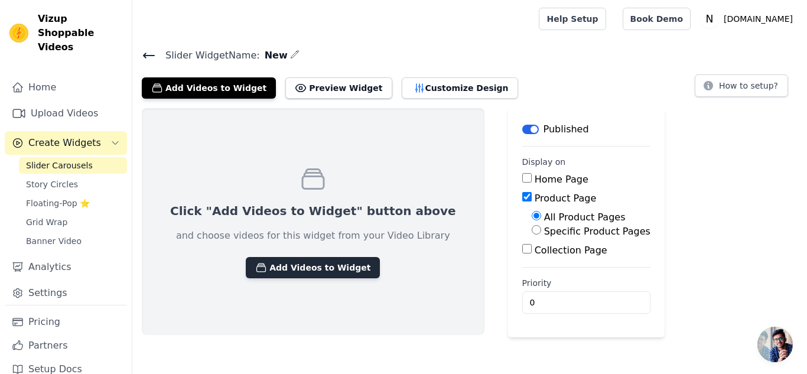
click at [296, 273] on button "Add Videos to Widget" at bounding box center [313, 267] width 134 height 21
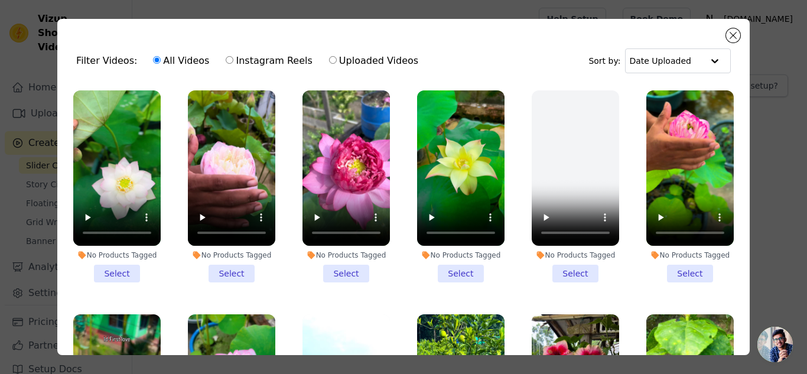
click at [450, 263] on li "No Products Tagged Select" at bounding box center [460, 186] width 87 height 192
click at [0, 0] on input "No Products Tagged Select" at bounding box center [0, 0] width 0 height 0
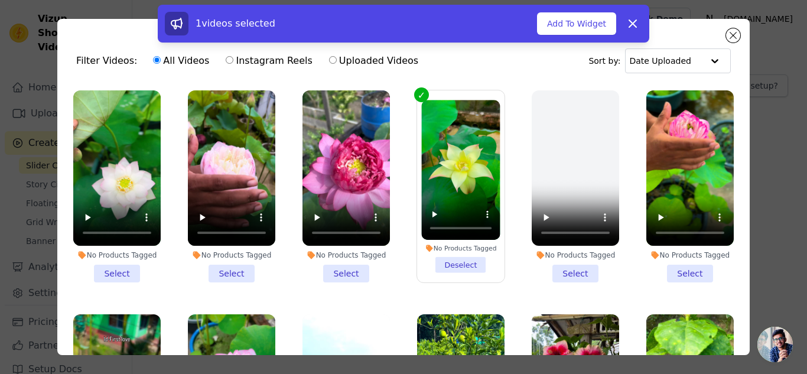
drag, startPoint x: 347, startPoint y: 269, endPoint x: 282, endPoint y: 275, distance: 64.7
click at [346, 269] on li "No Products Tagged Select" at bounding box center [345, 186] width 87 height 192
click at [218, 268] on li "No Products Tagged Select" at bounding box center [231, 186] width 87 height 192
click at [0, 0] on input "No Products Tagged Select" at bounding box center [0, 0] width 0 height 0
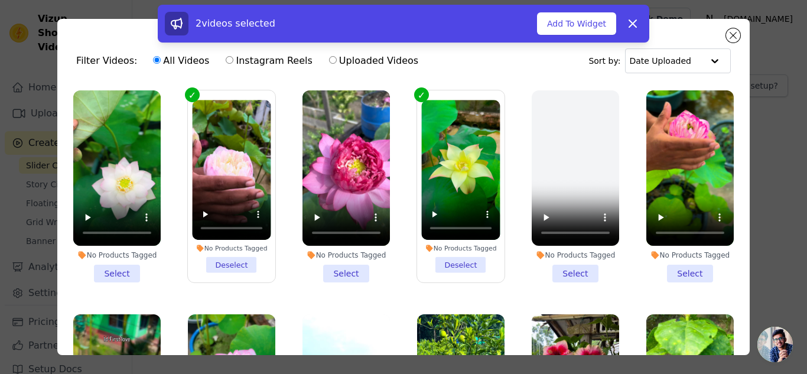
click at [125, 265] on li "No Products Tagged Select" at bounding box center [116, 186] width 87 height 192
click at [0, 0] on input "No Products Tagged Select" at bounding box center [0, 0] width 0 height 0
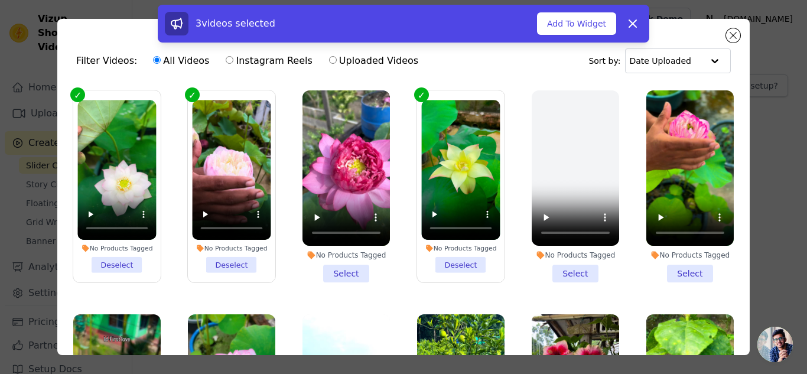
click at [340, 272] on li "No Products Tagged Select" at bounding box center [345, 186] width 87 height 192
click at [0, 0] on input "No Products Tagged Select" at bounding box center [0, 0] width 0 height 0
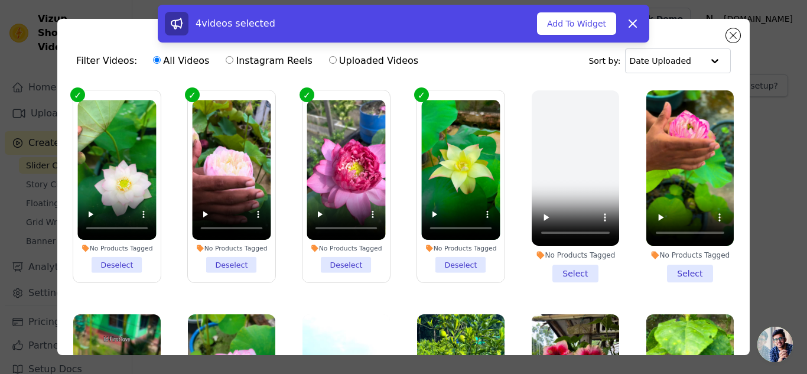
click at [556, 267] on li "No Products Tagged Select" at bounding box center [574, 186] width 87 height 192
click at [0, 0] on input "No Products Tagged Select" at bounding box center [0, 0] width 0 height 0
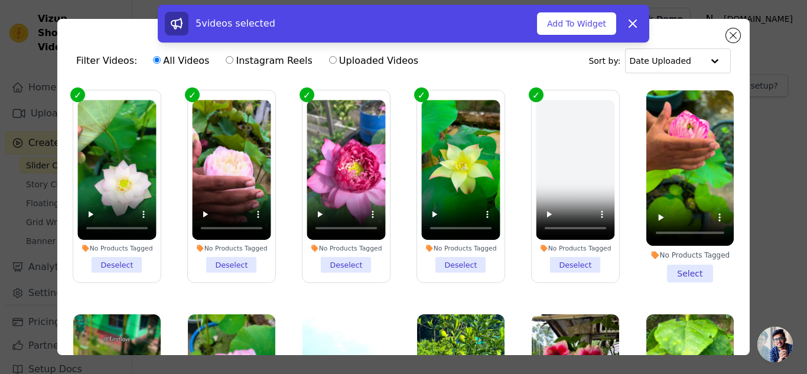
click at [674, 265] on li "No Products Tagged Select" at bounding box center [689, 186] width 87 height 192
click at [0, 0] on input "No Products Tagged Select" at bounding box center [0, 0] width 0 height 0
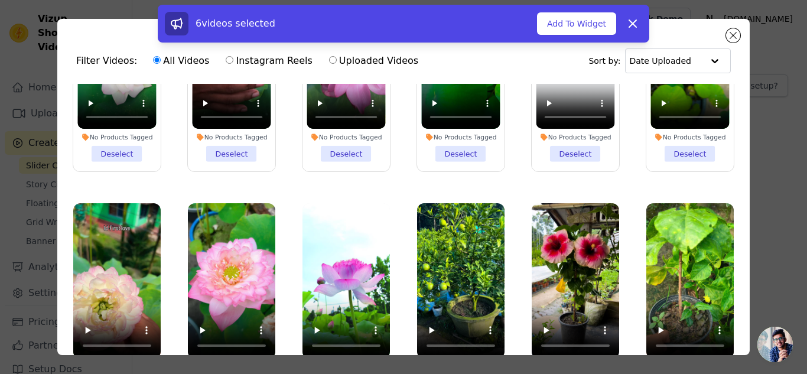
scroll to position [177, 0]
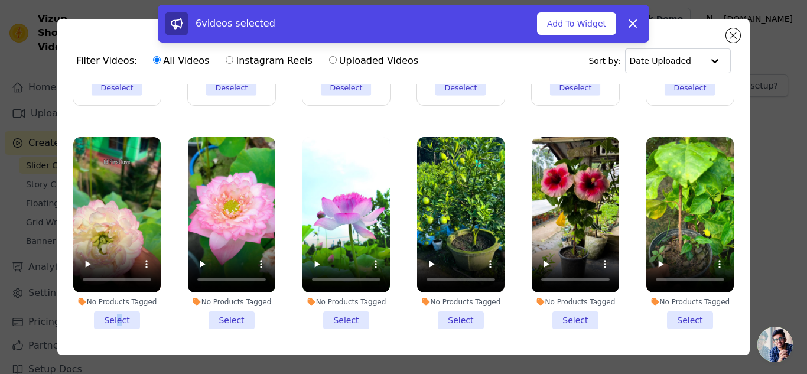
drag, startPoint x: 118, startPoint y: 314, endPoint x: 127, endPoint y: 311, distance: 9.3
click at [120, 314] on li "No Products Tagged Select" at bounding box center [116, 233] width 87 height 192
click at [230, 313] on li "No Products Tagged Select" at bounding box center [231, 233] width 87 height 192
click at [0, 0] on input "No Products Tagged Select" at bounding box center [0, 0] width 0 height 0
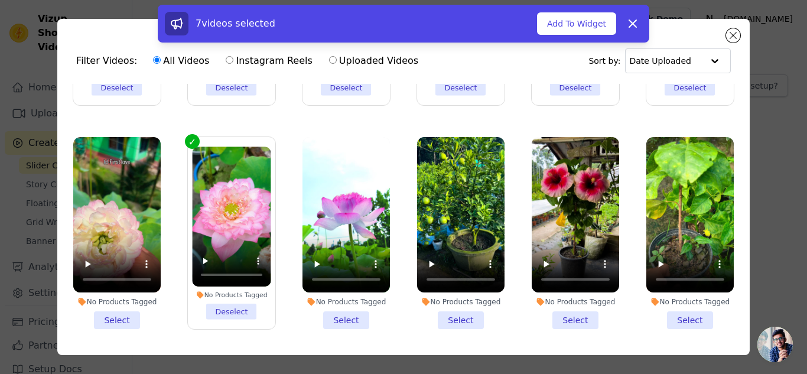
click at [348, 315] on li "No Products Tagged Select" at bounding box center [345, 233] width 87 height 192
click at [0, 0] on input "No Products Tagged Select" at bounding box center [0, 0] width 0 height 0
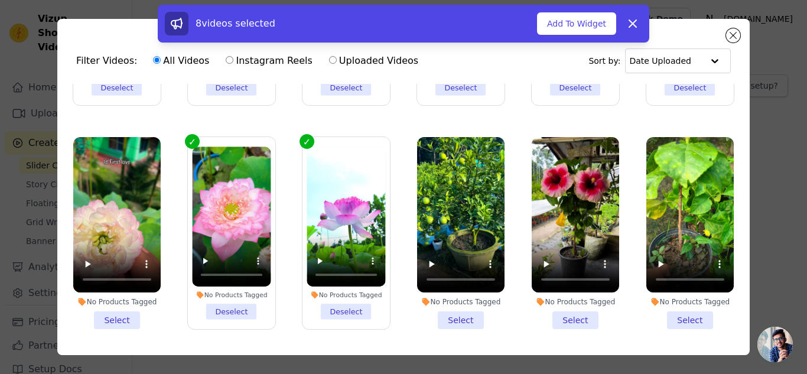
drag, startPoint x: 109, startPoint y: 312, endPoint x: 116, endPoint y: 310, distance: 7.5
click at [109, 312] on li "No Products Tagged Select" at bounding box center [116, 233] width 87 height 192
click at [0, 0] on input "No Products Tagged Select" at bounding box center [0, 0] width 0 height 0
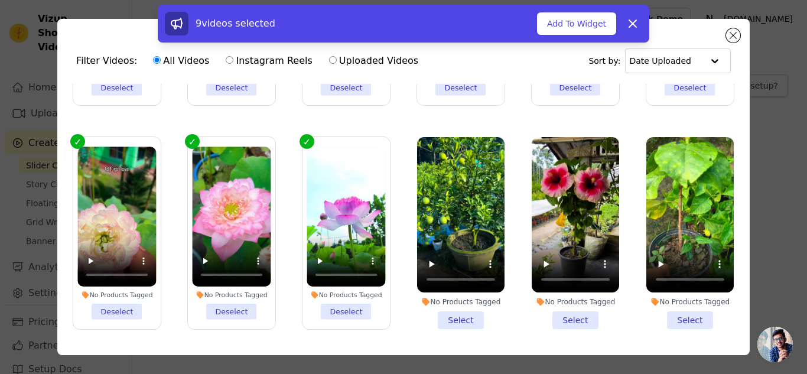
click at [446, 315] on li "No Products Tagged Select" at bounding box center [460, 233] width 87 height 192
click at [0, 0] on input "No Products Tagged Select" at bounding box center [0, 0] width 0 height 0
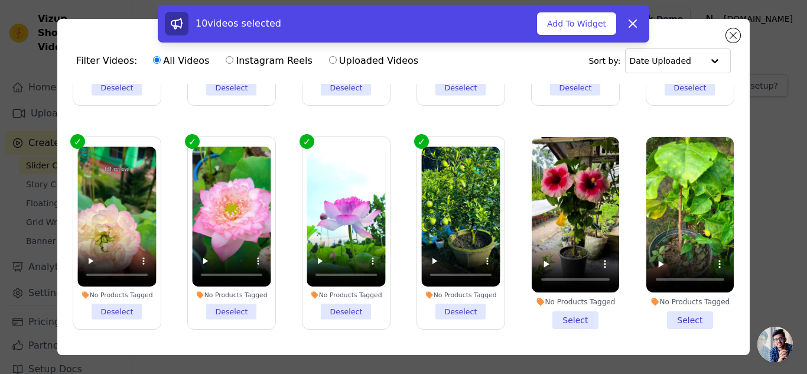
click at [565, 317] on li "No Products Tagged Select" at bounding box center [574, 233] width 87 height 192
click at [0, 0] on input "No Products Tagged Select" at bounding box center [0, 0] width 0 height 0
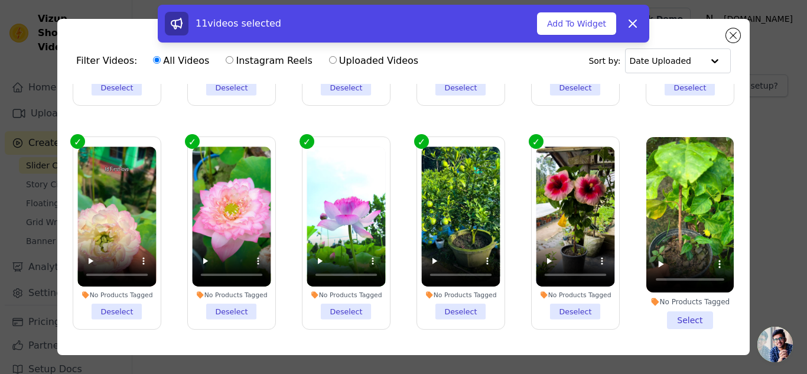
click at [661, 311] on li "No Products Tagged Select" at bounding box center [689, 233] width 87 height 192
click at [0, 0] on input "No Products Tagged Select" at bounding box center [0, 0] width 0 height 0
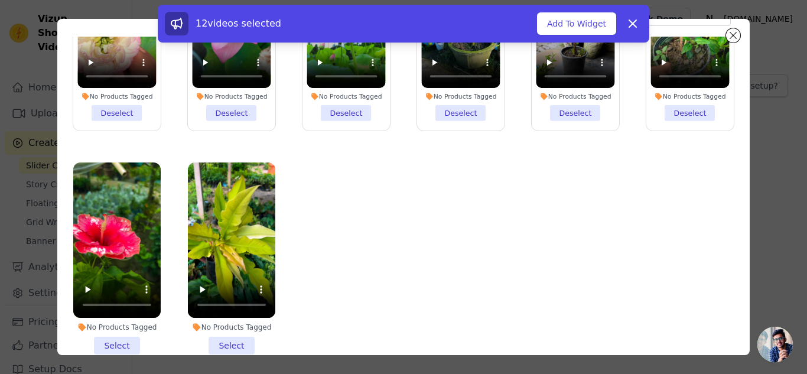
scroll to position [103, 0]
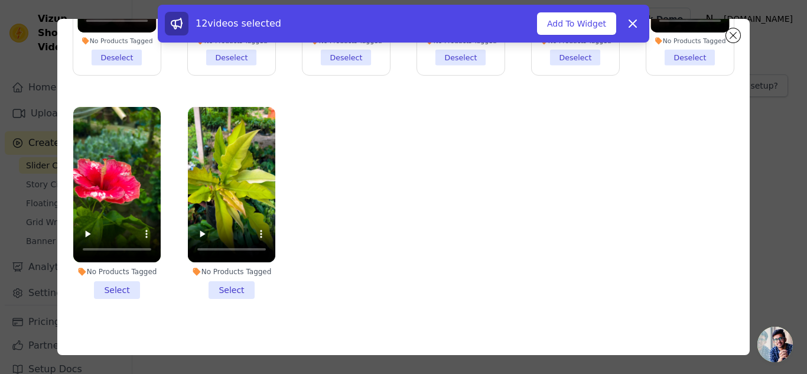
drag, startPoint x: 230, startPoint y: 283, endPoint x: 216, endPoint y: 283, distance: 14.2
click at [229, 283] on li "No Products Tagged Select" at bounding box center [231, 203] width 87 height 192
click at [0, 0] on input "No Products Tagged Select" at bounding box center [0, 0] width 0 height 0
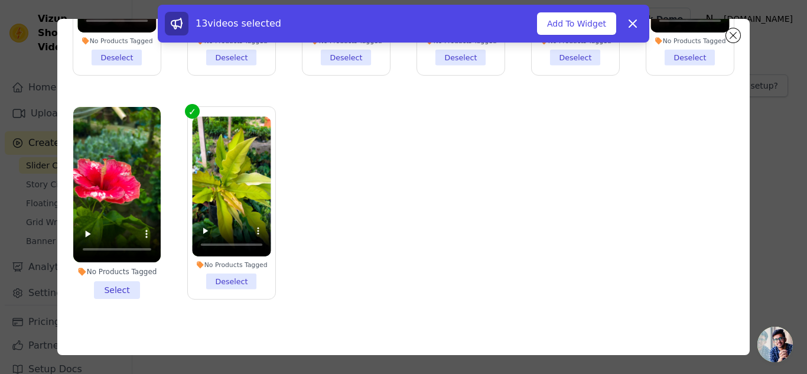
click at [99, 278] on li "No Products Tagged Select" at bounding box center [116, 203] width 87 height 192
click at [0, 0] on input "No Products Tagged Select" at bounding box center [0, 0] width 0 height 0
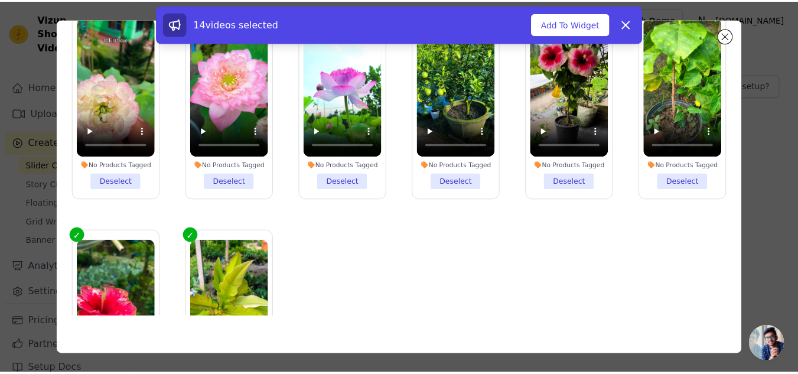
scroll to position [151, 0]
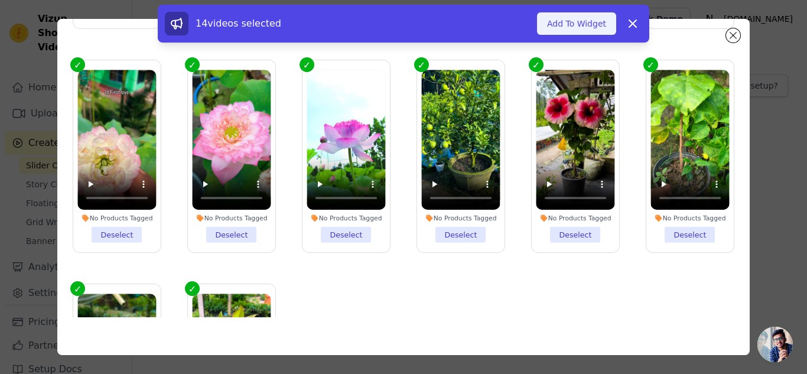
click at [571, 24] on button "Add To Widget" at bounding box center [576, 23] width 79 height 22
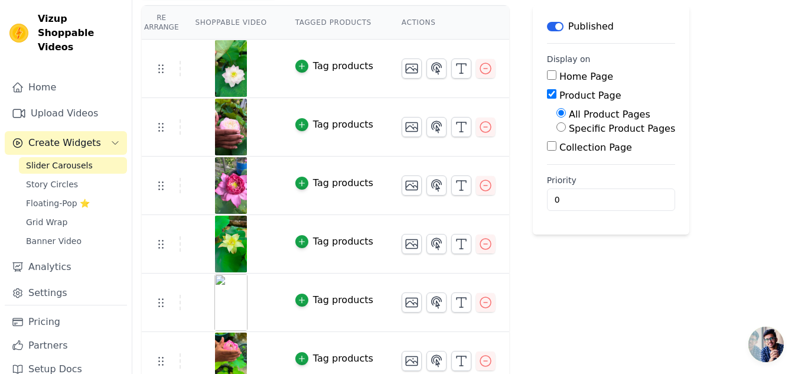
scroll to position [0, 0]
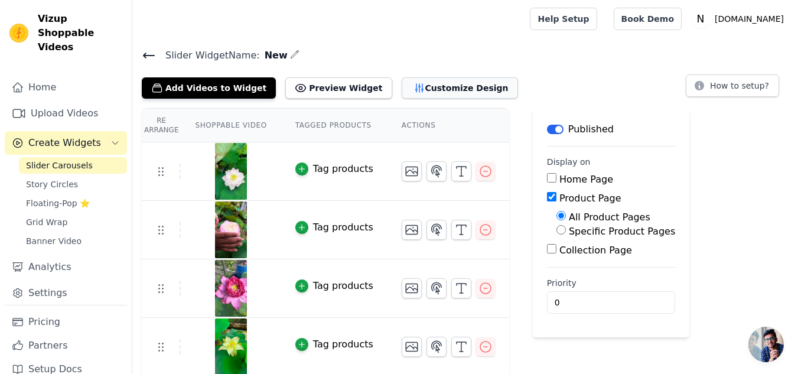
click at [403, 81] on button "Customize Design" at bounding box center [460, 87] width 116 height 21
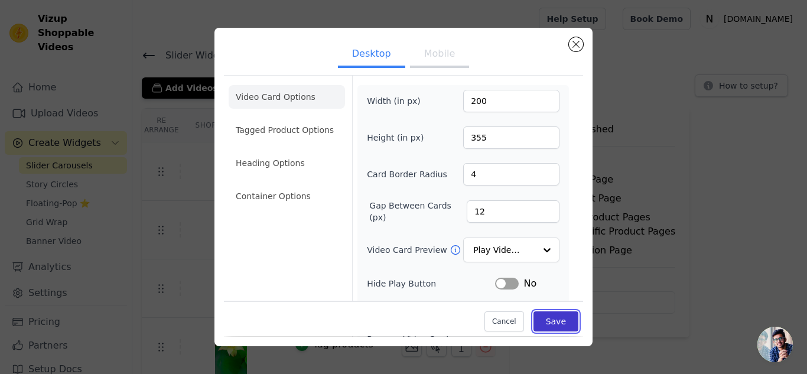
click at [541, 317] on button "Save" at bounding box center [555, 322] width 45 height 20
click at [575, 41] on button "Close modal" at bounding box center [576, 44] width 14 height 14
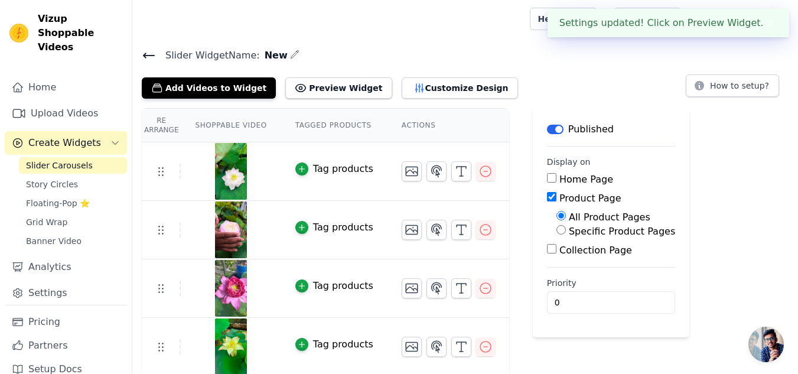
click at [45, 159] on span "Slider Carousels" at bounding box center [59, 165] width 67 height 12
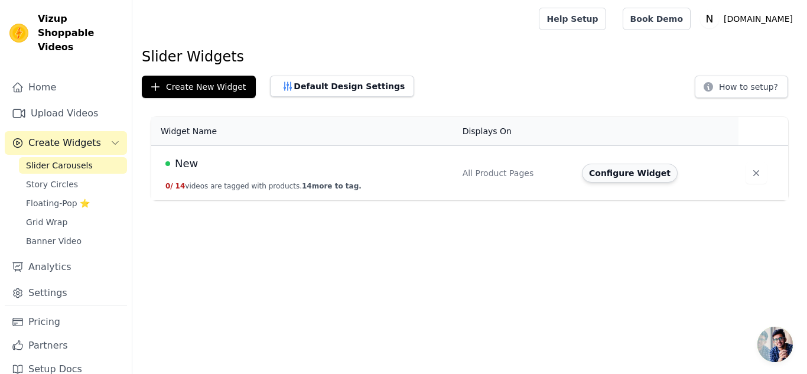
click at [614, 172] on button "Configure Widget" at bounding box center [630, 173] width 96 height 19
